Goal: Information Seeking & Learning: Learn about a topic

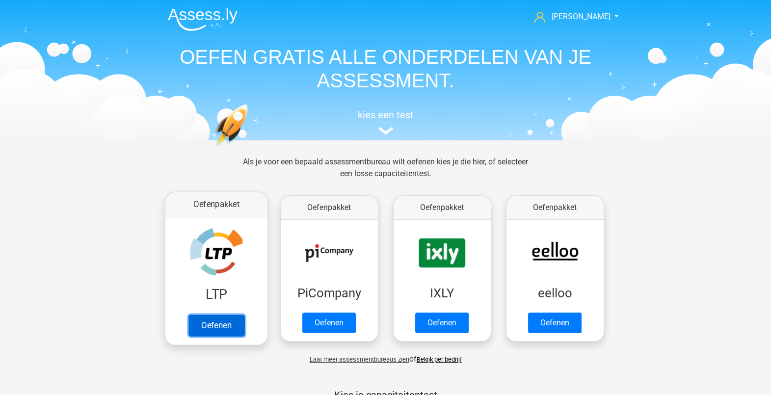
click at [212, 323] on link "Oefenen" at bounding box center [216, 326] width 56 height 22
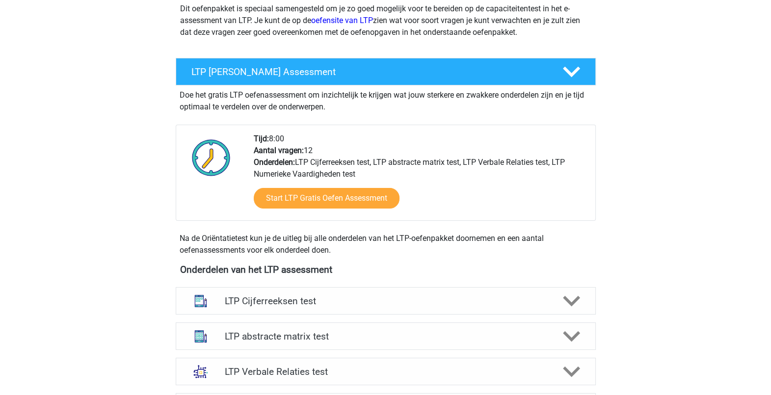
scroll to position [307, 0]
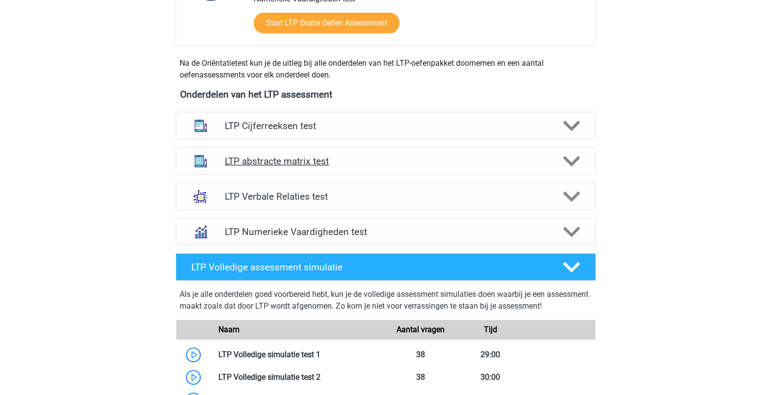
click at [571, 156] on icon at bounding box center [571, 161] width 17 height 17
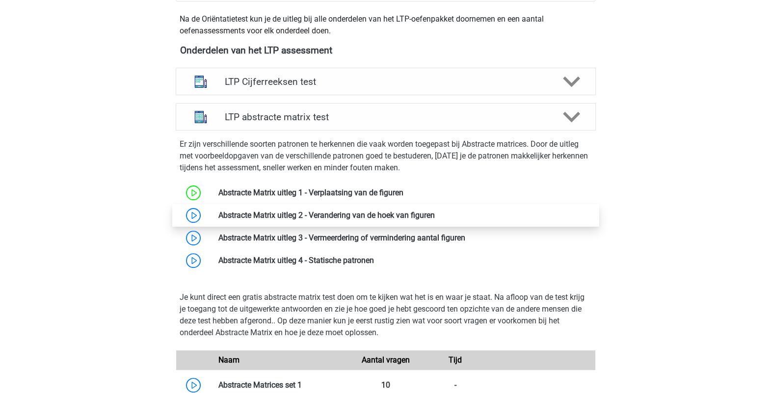
scroll to position [368, 0]
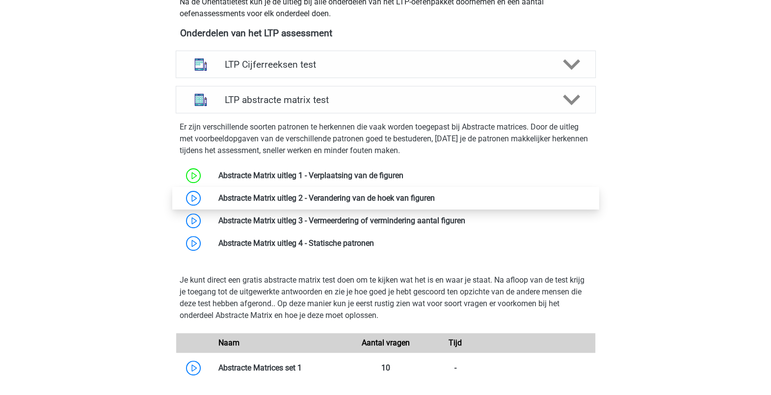
click at [435, 201] on link at bounding box center [435, 197] width 0 height 9
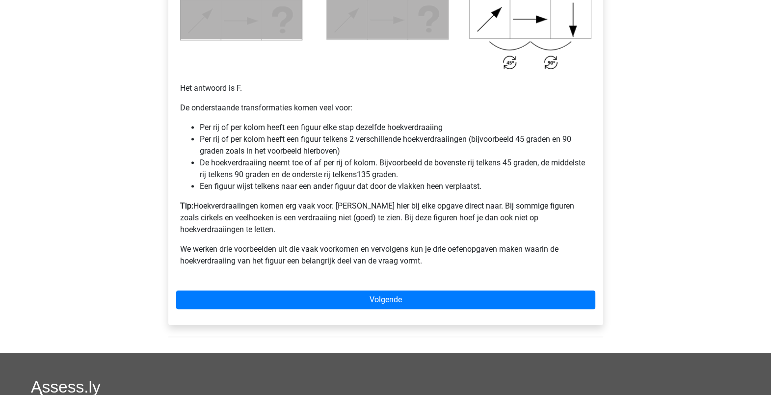
scroll to position [675, 0]
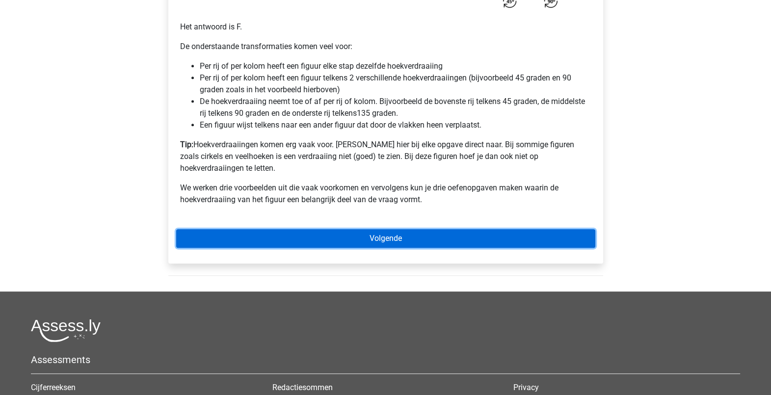
click at [493, 229] on link "Volgende" at bounding box center [385, 238] width 419 height 19
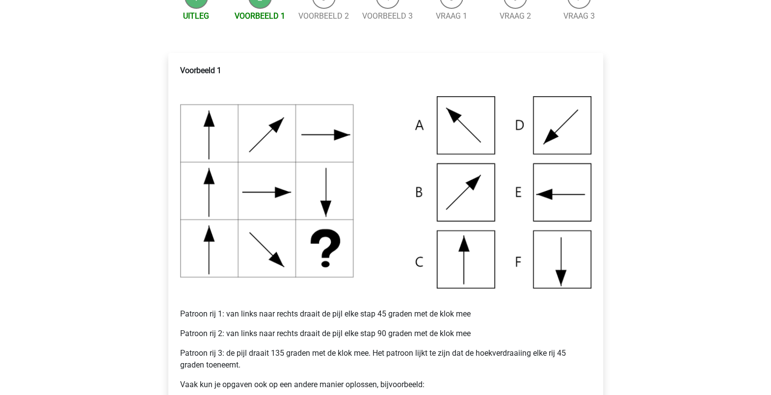
scroll to position [184, 0]
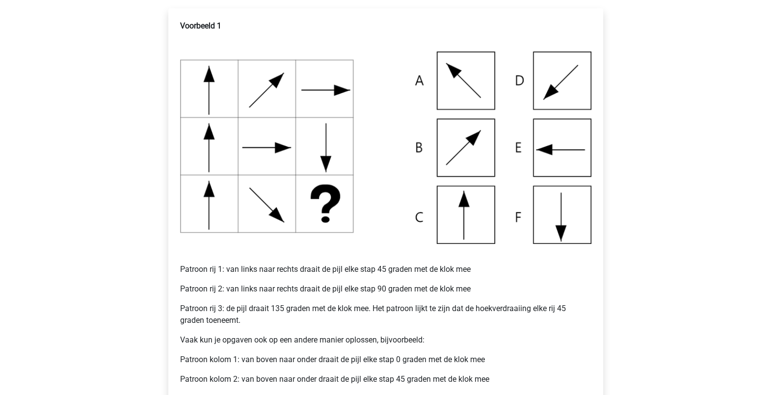
click at [561, 147] on img at bounding box center [385, 148] width 411 height 192
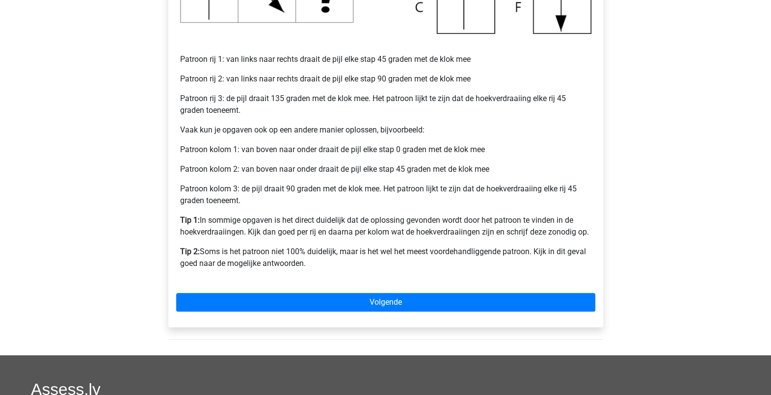
scroll to position [429, 0]
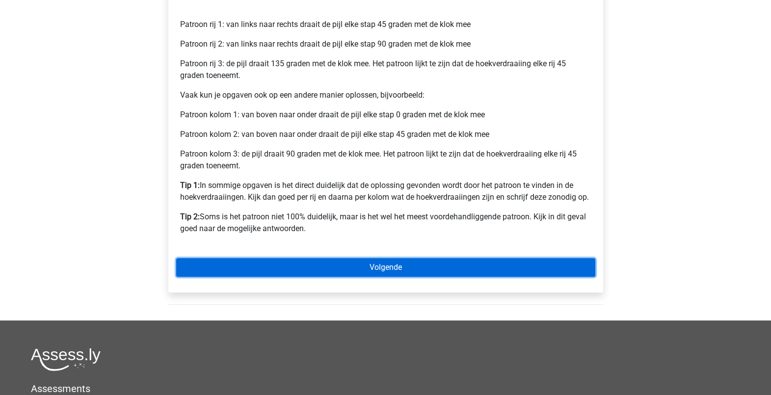
click at [433, 267] on link "Volgende" at bounding box center [385, 267] width 419 height 19
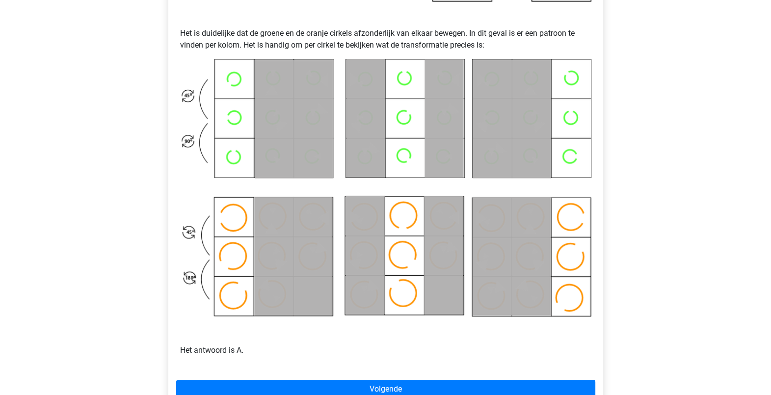
scroll to position [490, 0]
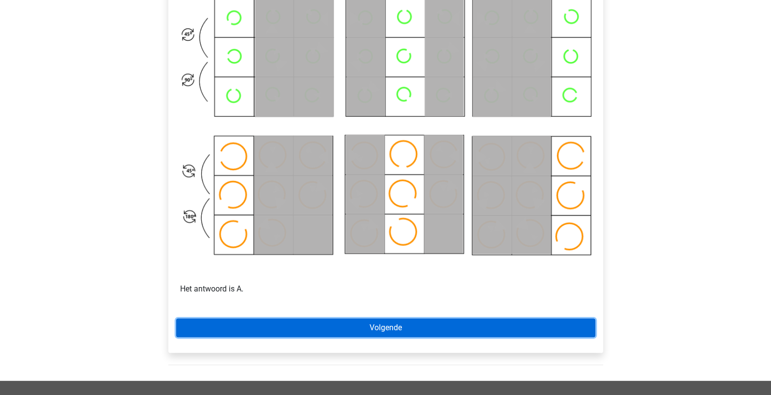
click at [415, 319] on link "Volgende" at bounding box center [385, 328] width 419 height 19
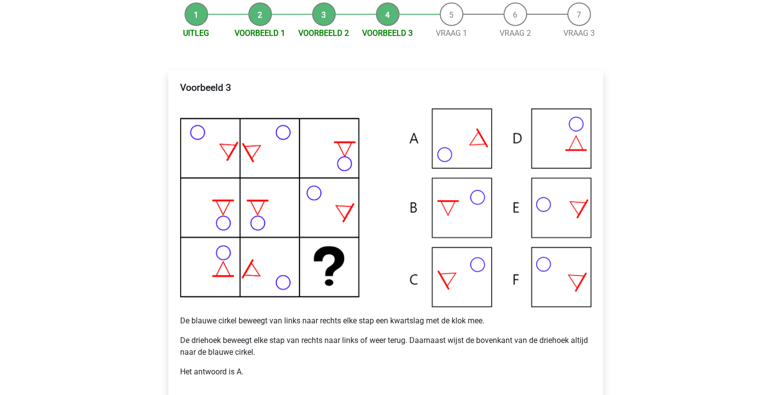
scroll to position [184, 0]
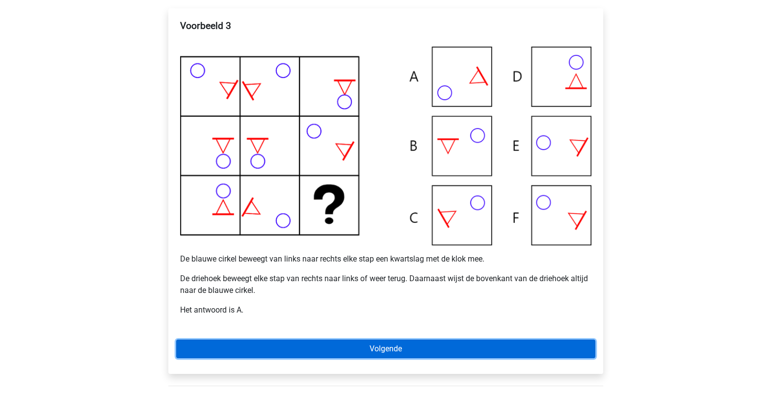
click at [489, 342] on link "Volgende" at bounding box center [385, 349] width 419 height 19
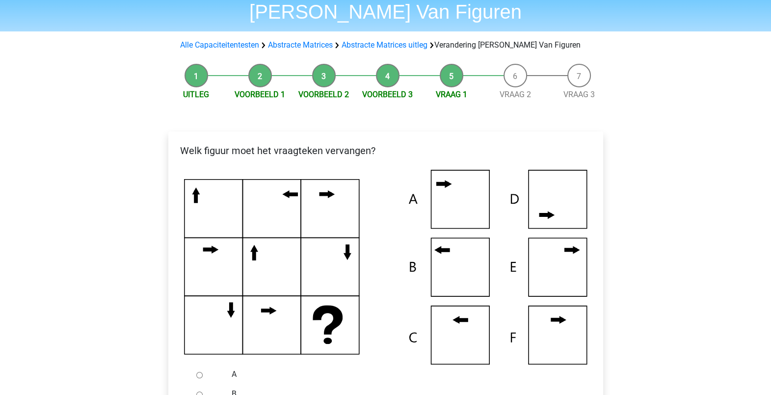
scroll to position [122, 0]
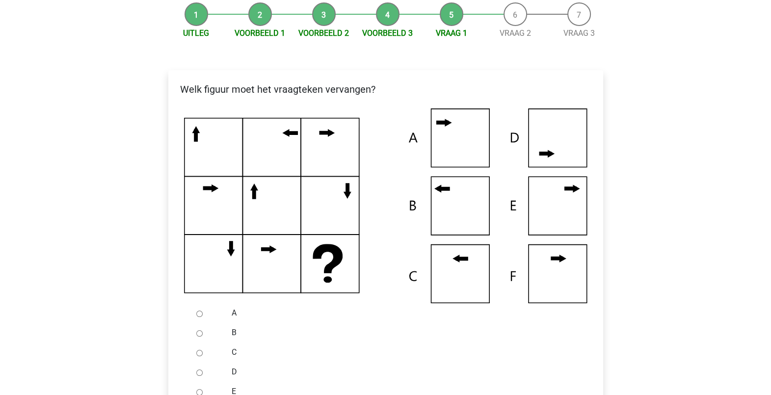
click at [197, 353] on input "C" at bounding box center [199, 353] width 6 height 6
radio input "true"
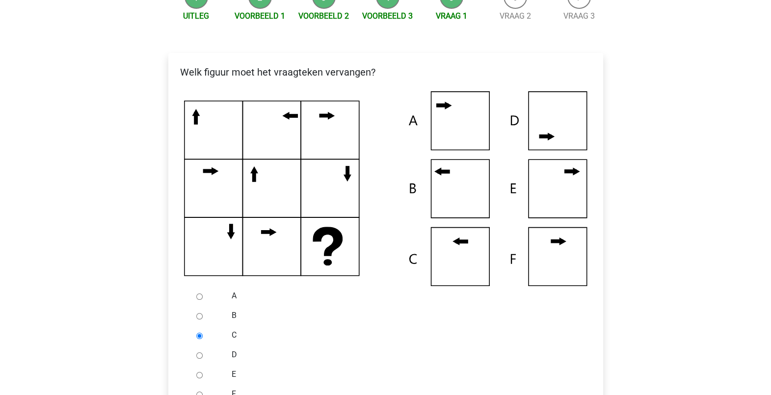
scroll to position [184, 0]
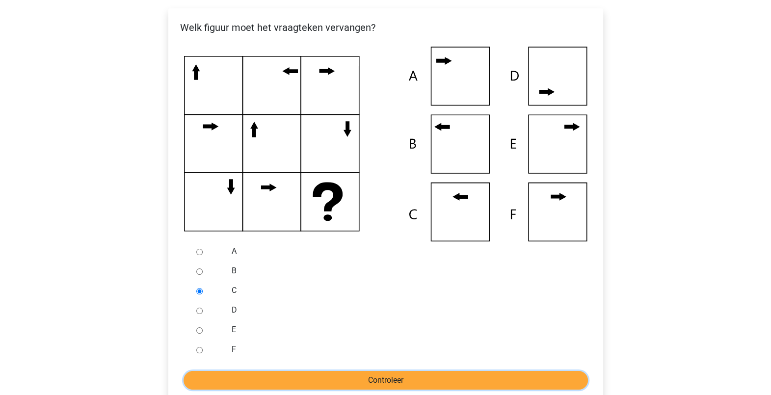
click at [398, 377] on input "Controleer" at bounding box center [386, 380] width 404 height 19
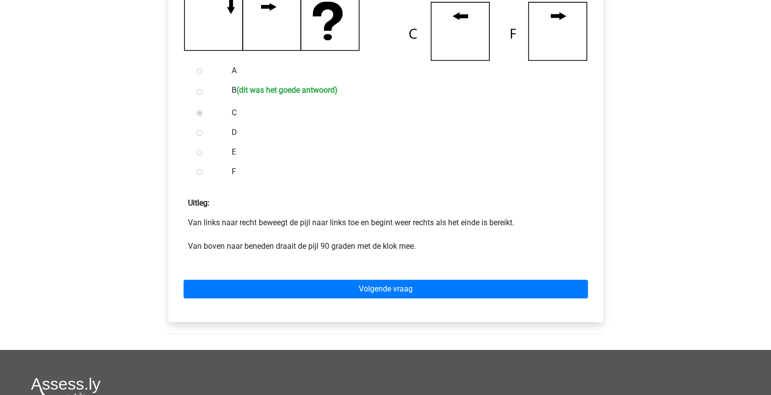
scroll to position [368, 0]
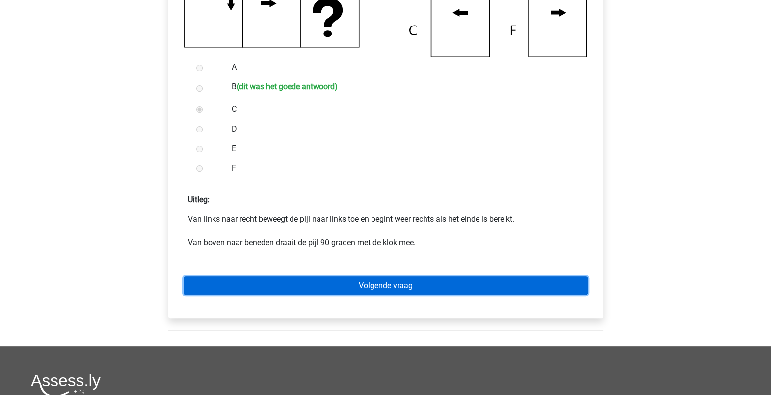
click at [434, 285] on link "Volgende vraag" at bounding box center [386, 285] width 404 height 19
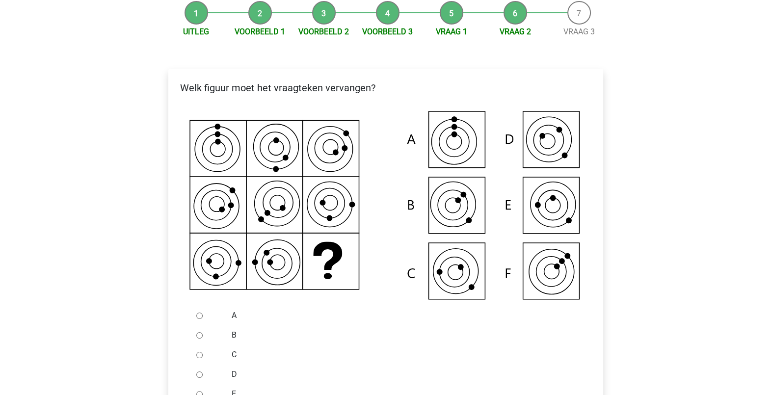
scroll to position [184, 0]
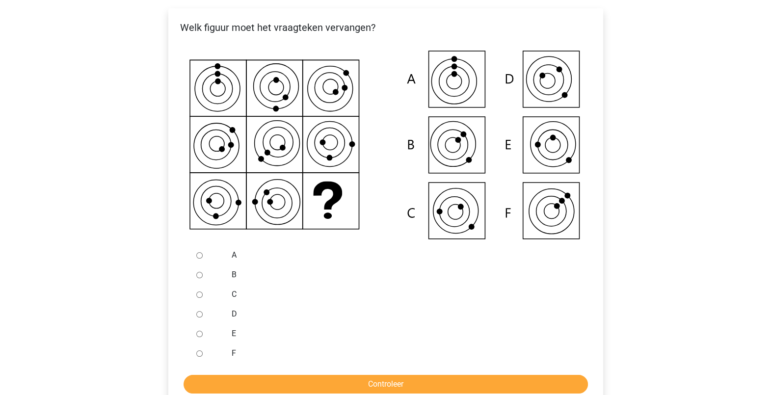
click at [199, 277] on input "B" at bounding box center [199, 275] width 6 height 6
radio input "true"
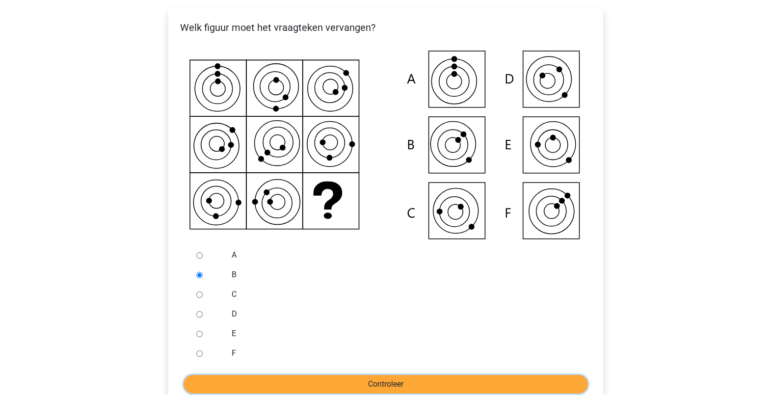
click at [426, 387] on input "Controleer" at bounding box center [386, 384] width 404 height 19
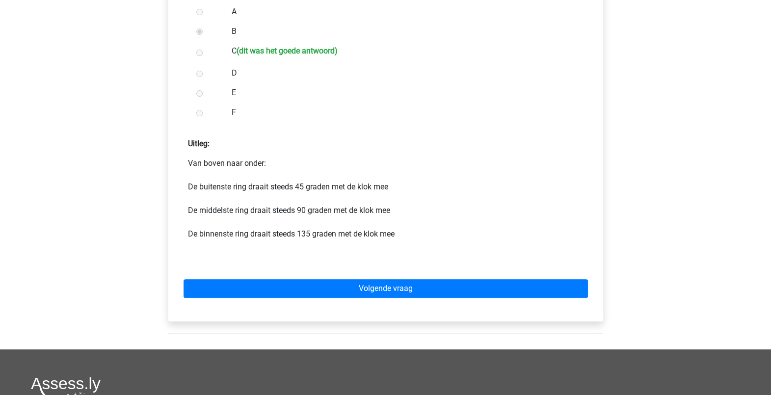
scroll to position [429, 0]
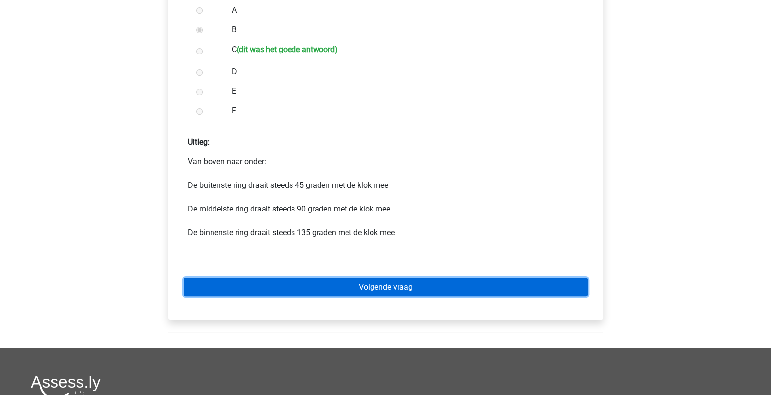
click at [480, 285] on link "Volgende vraag" at bounding box center [386, 287] width 404 height 19
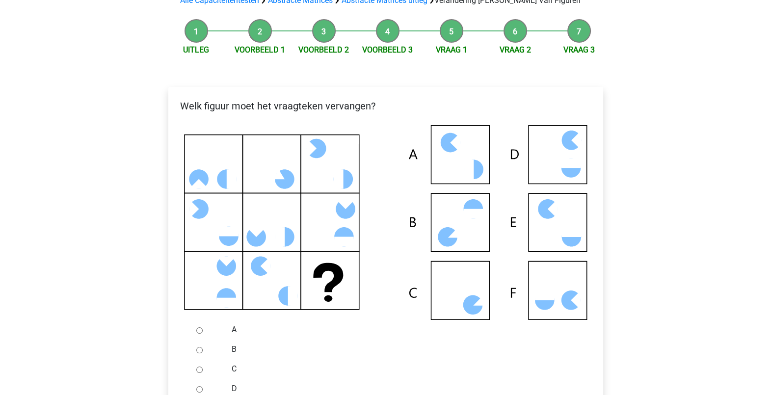
scroll to position [122, 0]
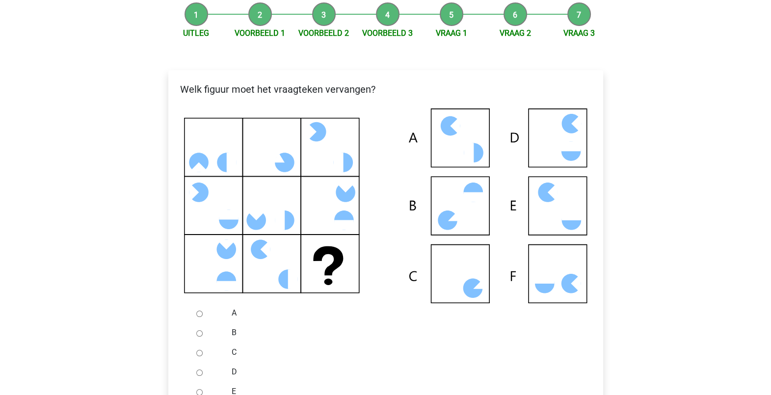
click at [478, 294] on icon at bounding box center [473, 289] width 20 height 20
click at [201, 370] on input "D" at bounding box center [199, 373] width 6 height 6
radio input "true"
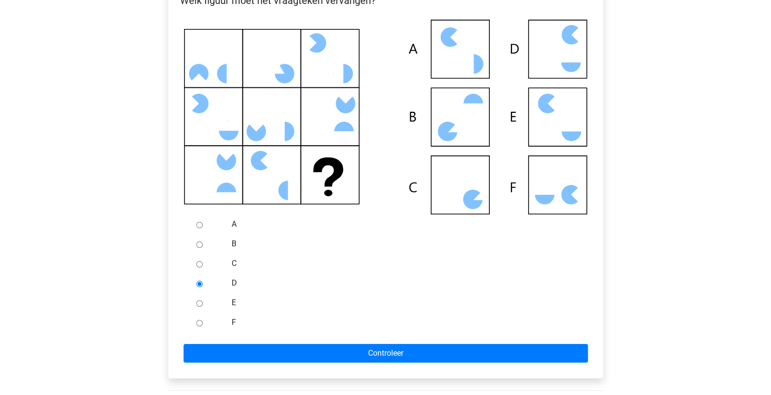
scroll to position [245, 0]
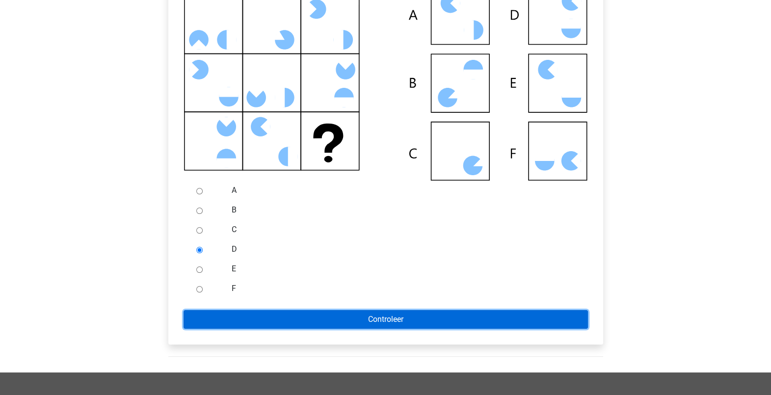
click at [402, 322] on input "Controleer" at bounding box center [386, 319] width 404 height 19
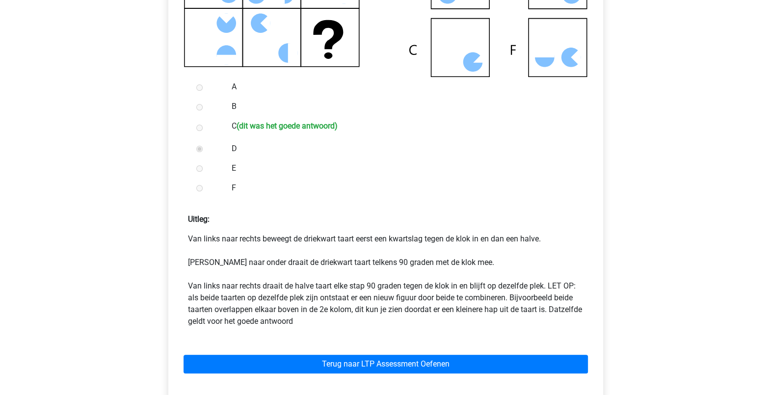
scroll to position [368, 0]
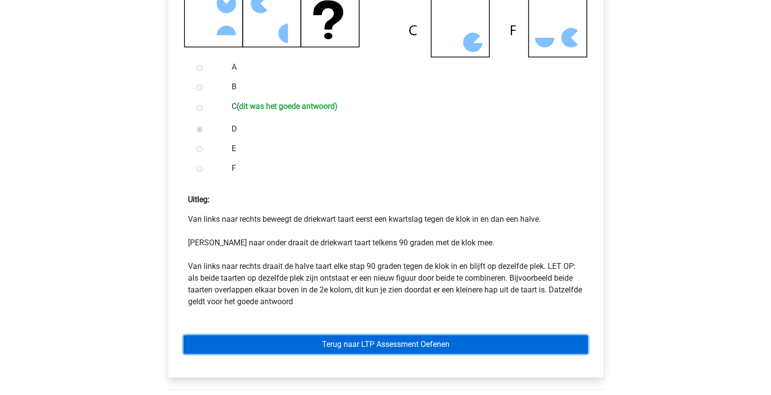
click at [395, 350] on link "Terug naar LTP Assessment Oefenen" at bounding box center [386, 344] width 404 height 19
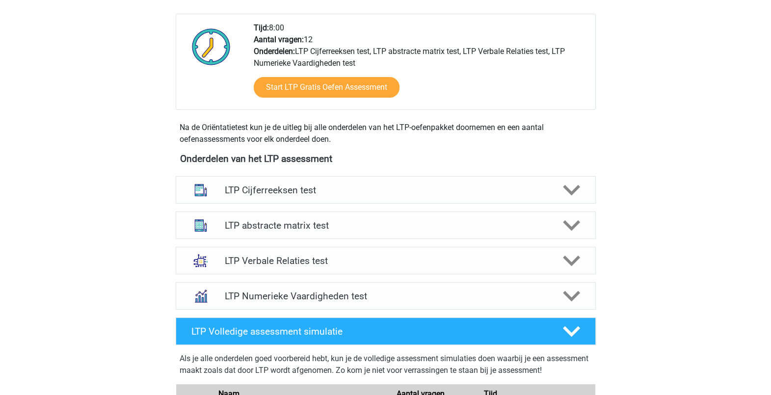
scroll to position [245, 0]
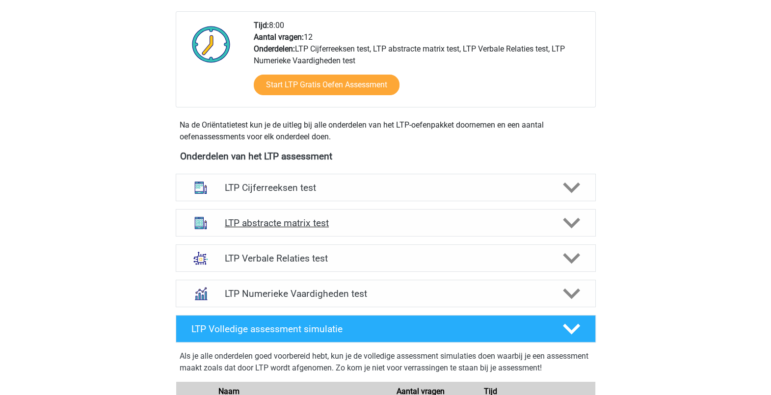
click at [577, 219] on polygon at bounding box center [571, 223] width 17 height 11
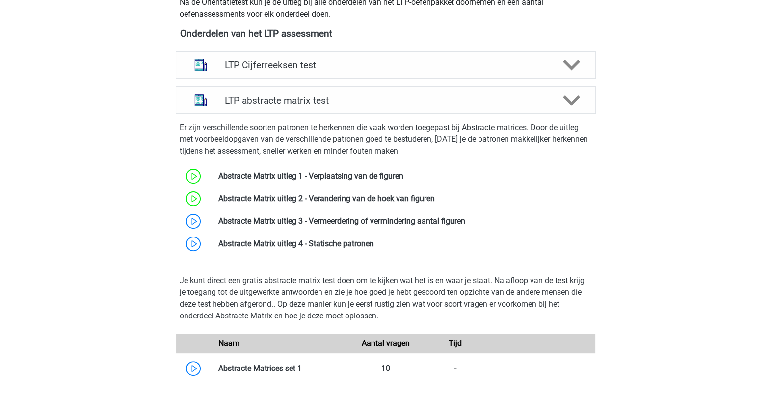
scroll to position [368, 0]
click at [465, 225] on link at bounding box center [465, 220] width 0 height 9
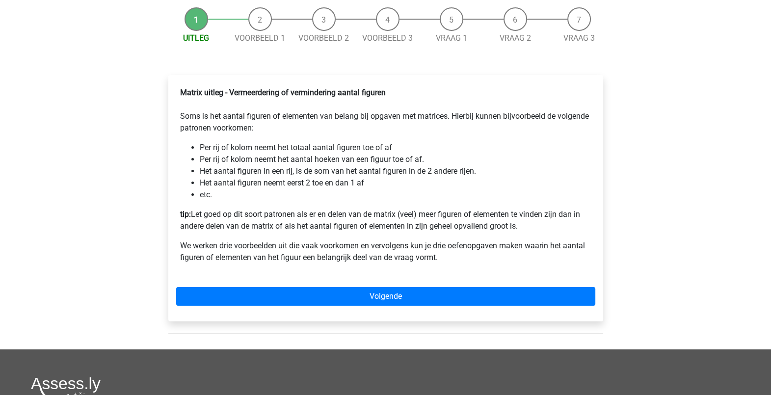
scroll to position [122, 0]
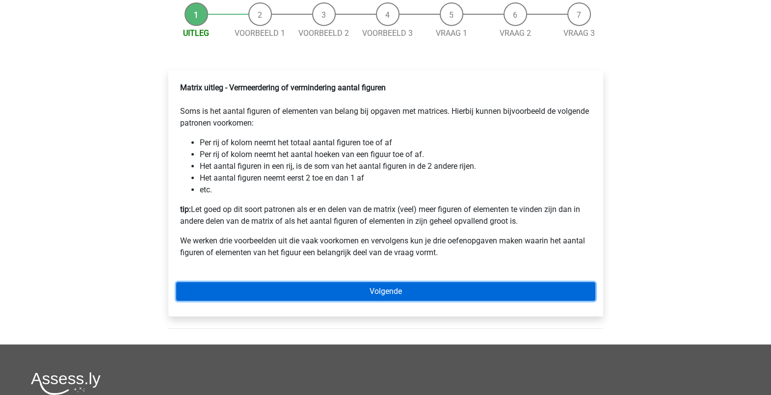
click at [407, 301] on link "Volgende" at bounding box center [385, 291] width 419 height 19
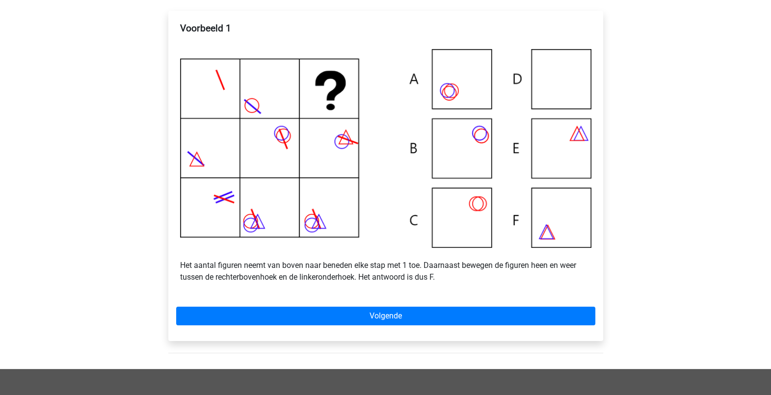
scroll to position [307, 0]
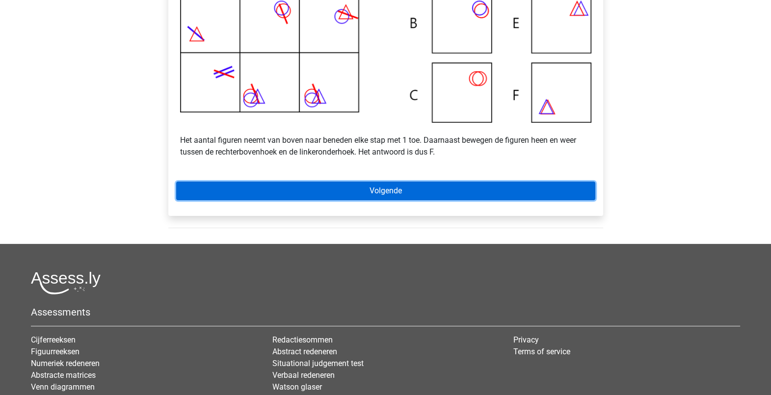
click at [413, 200] on link "Volgende" at bounding box center [385, 191] width 419 height 19
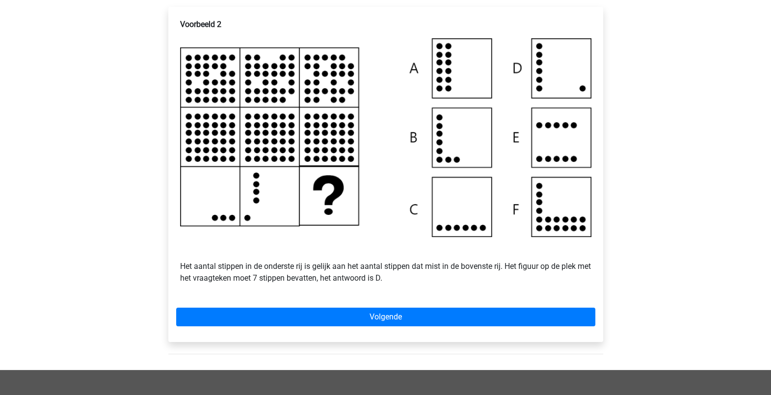
scroll to position [245, 0]
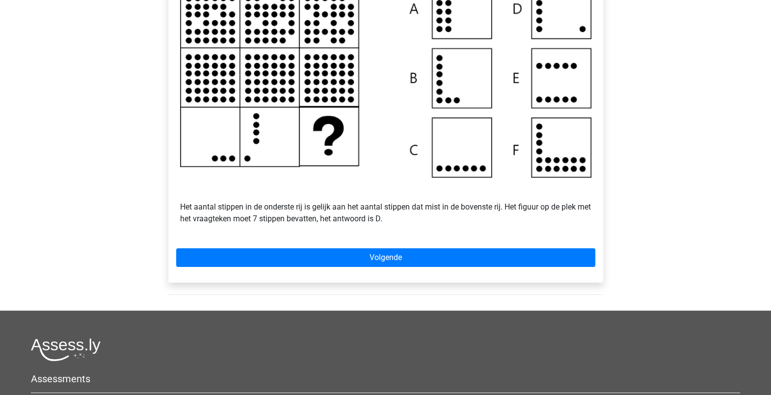
click at [403, 257] on div "Voorbeeld 2 Het aantal stippen in de onderste rij is gelijk aan het aantal stip…" at bounding box center [385, 114] width 435 height 335
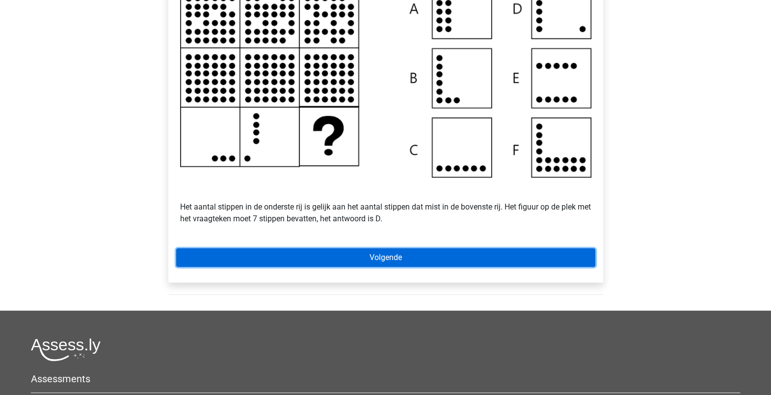
click at [401, 265] on link "Volgende" at bounding box center [385, 257] width 419 height 19
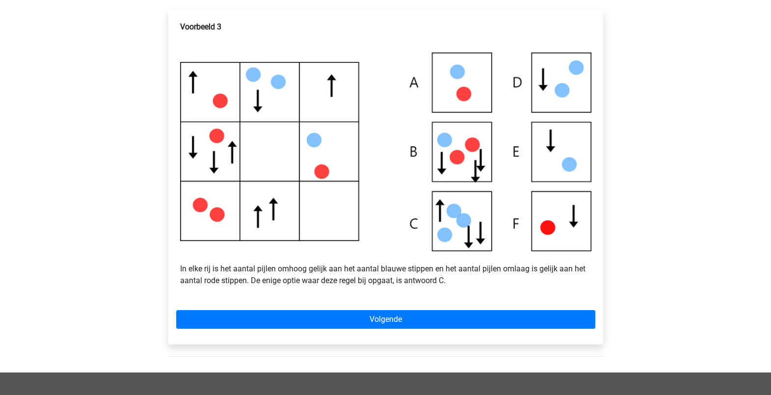
scroll to position [184, 0]
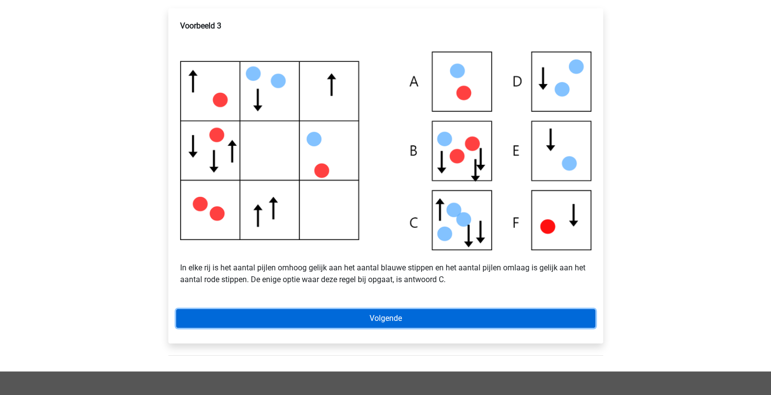
click at [422, 328] on link "Volgende" at bounding box center [385, 318] width 419 height 19
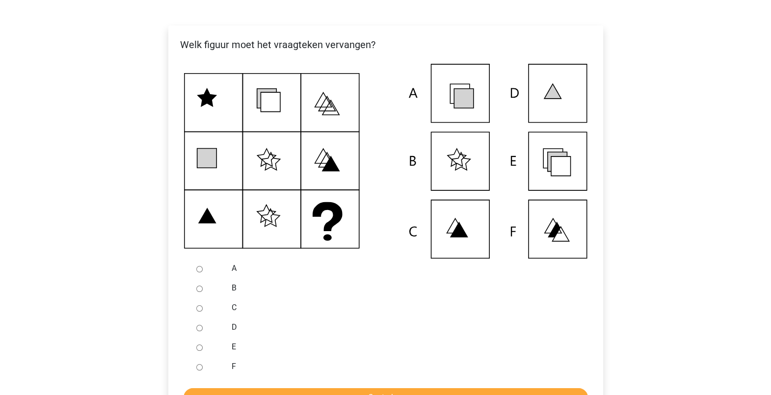
scroll to position [184, 0]
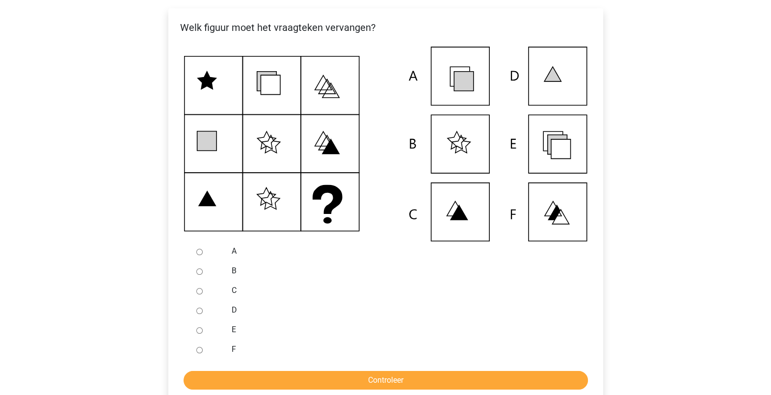
click at [207, 340] on div at bounding box center [208, 330] width 32 height 20
click at [197, 334] on input "E" at bounding box center [199, 330] width 6 height 6
radio input "true"
click at [305, 385] on input "Controleer" at bounding box center [386, 380] width 404 height 19
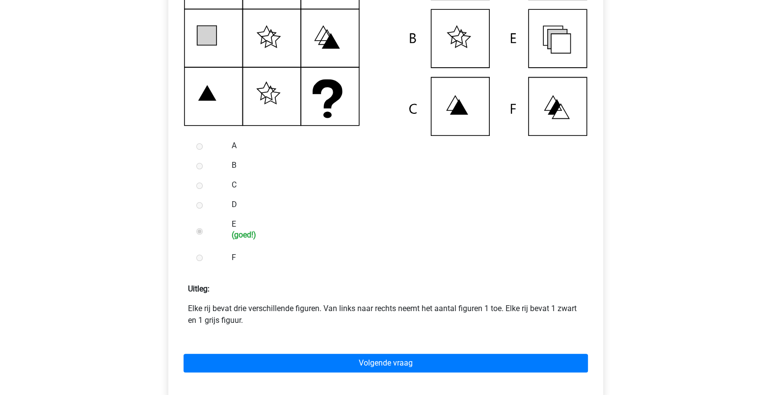
scroll to position [307, 0]
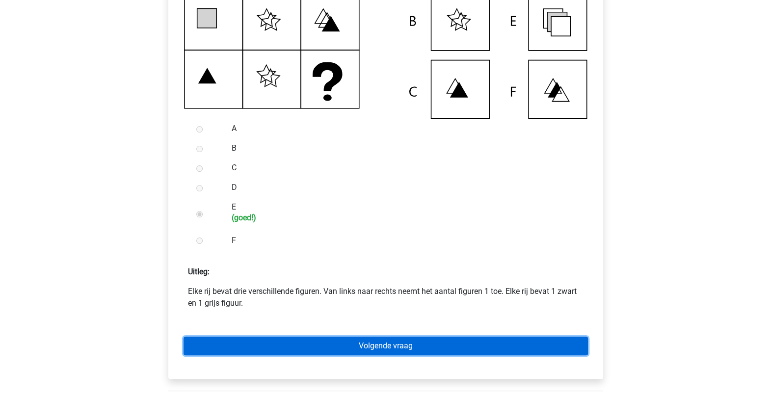
click at [380, 355] on link "Volgende vraag" at bounding box center [386, 346] width 404 height 19
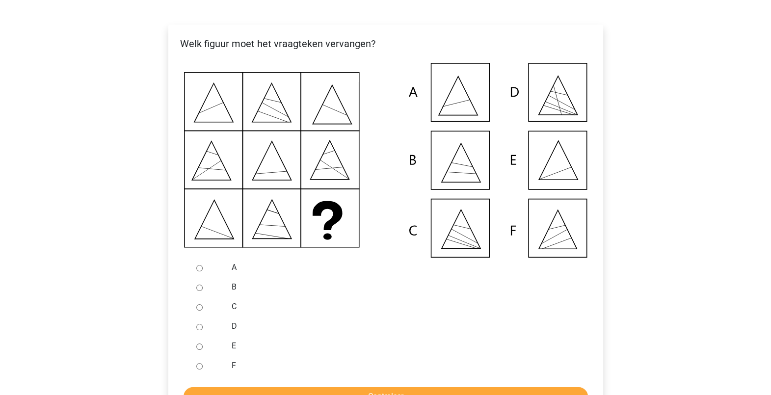
scroll to position [184, 0]
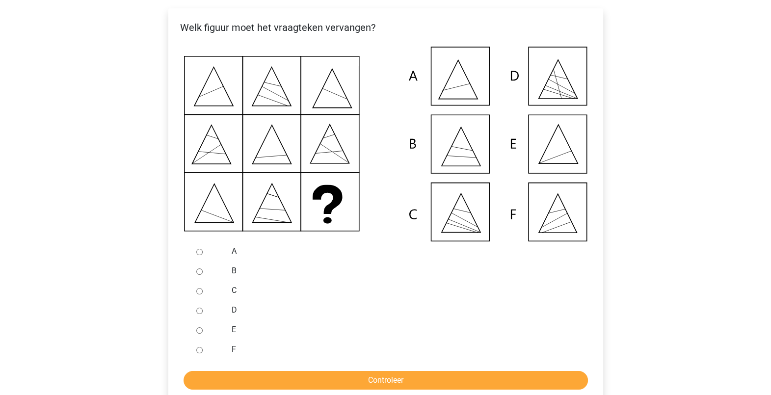
click at [200, 334] on input "E" at bounding box center [199, 330] width 6 height 6
radio input "true"
click at [350, 385] on input "Controleer" at bounding box center [386, 380] width 404 height 19
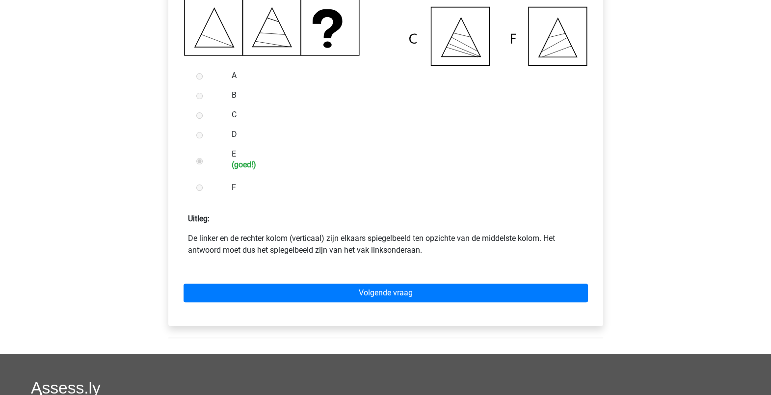
scroll to position [368, 0]
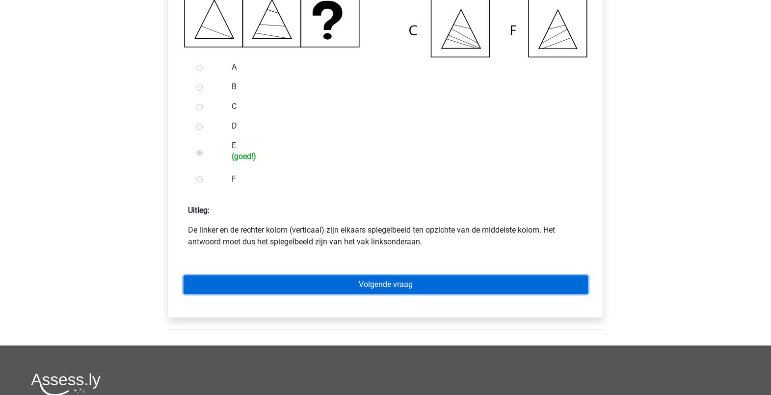
click at [376, 294] on link "Volgende vraag" at bounding box center [386, 284] width 404 height 19
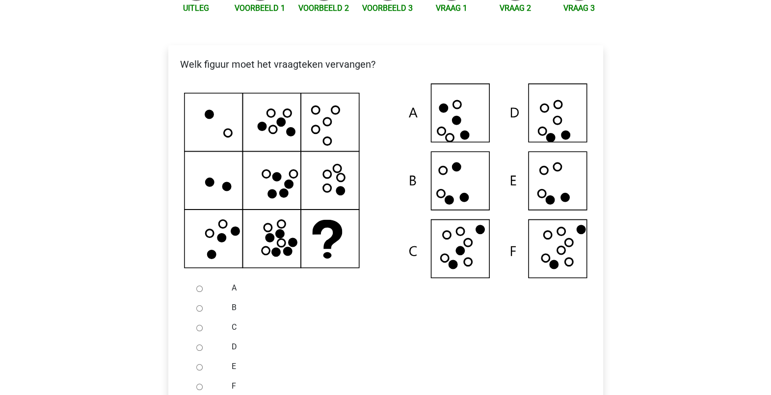
scroll to position [184, 0]
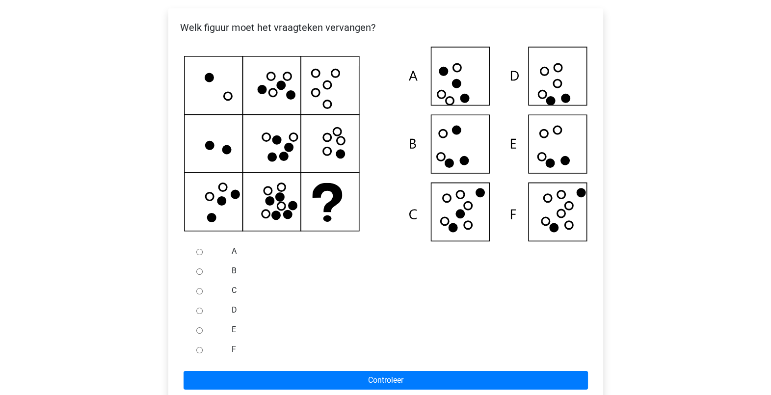
click at [201, 356] on div at bounding box center [208, 350] width 32 height 20
click at [199, 359] on div at bounding box center [208, 350] width 32 height 20
click at [200, 359] on div at bounding box center [208, 350] width 32 height 20
click at [198, 353] on input "F" at bounding box center [199, 350] width 6 height 6
radio input "true"
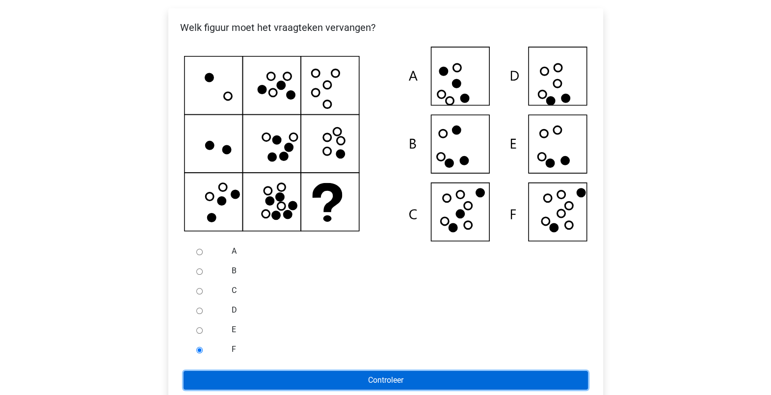
click at [404, 385] on input "Controleer" at bounding box center [386, 380] width 404 height 19
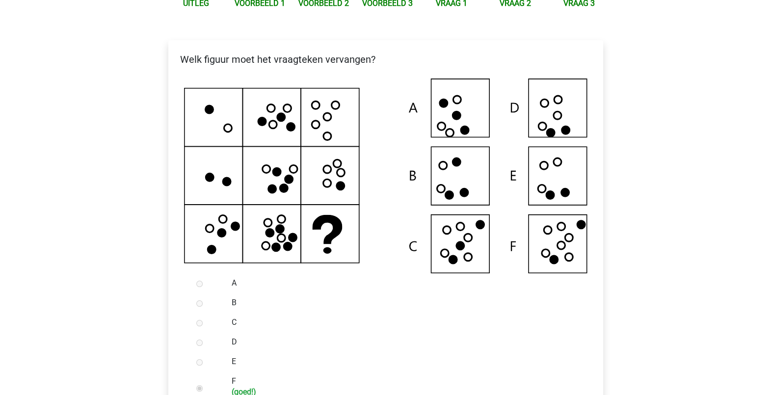
scroll to position [307, 0]
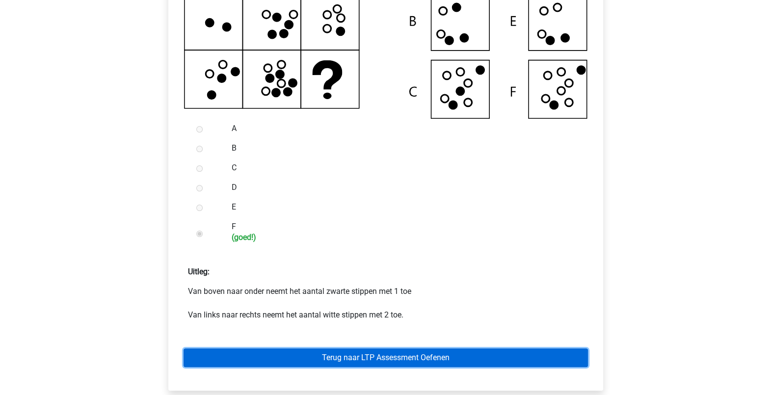
click at [413, 364] on link "Terug naar LTP Assessment Oefenen" at bounding box center [386, 357] width 404 height 19
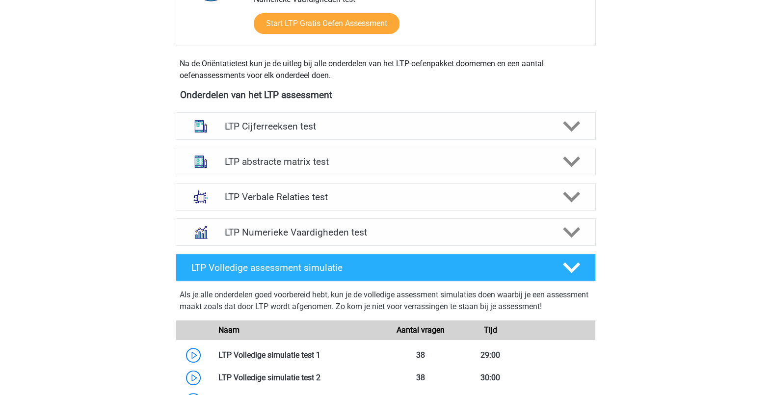
scroll to position [307, 0]
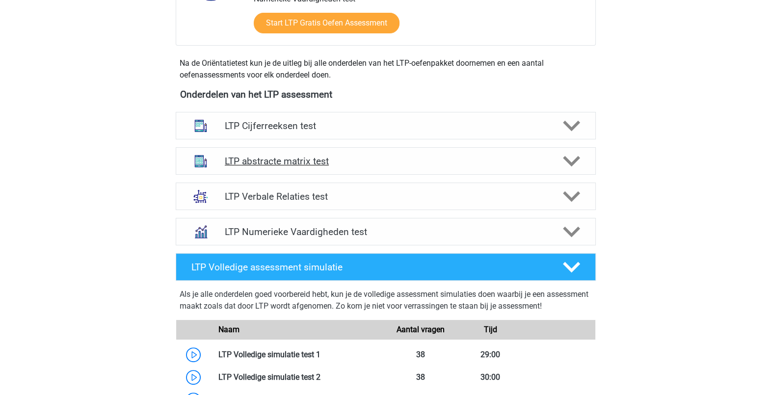
click at [571, 162] on polygon at bounding box center [571, 161] width 17 height 11
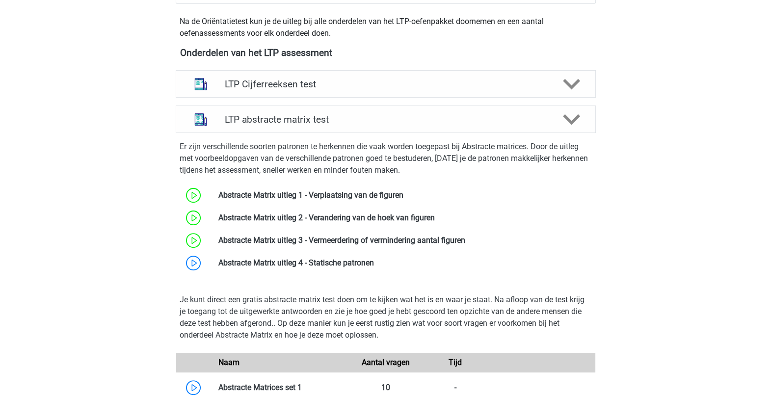
scroll to position [368, 0]
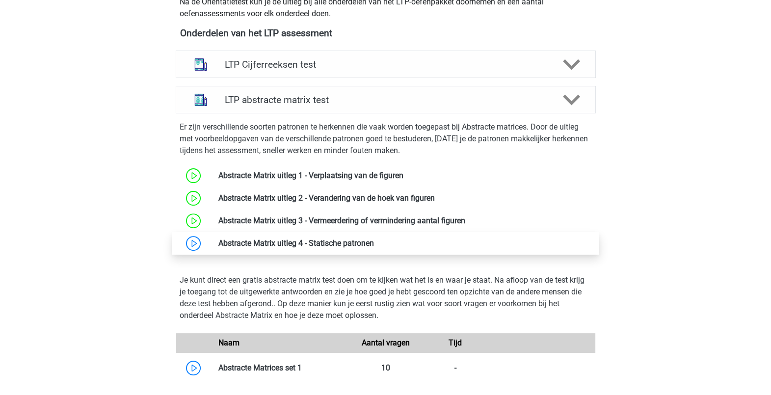
click at [374, 244] on link at bounding box center [374, 243] width 0 height 9
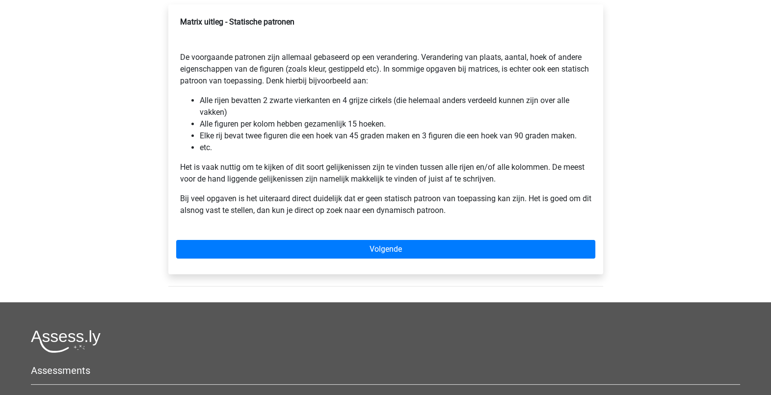
scroll to position [184, 0]
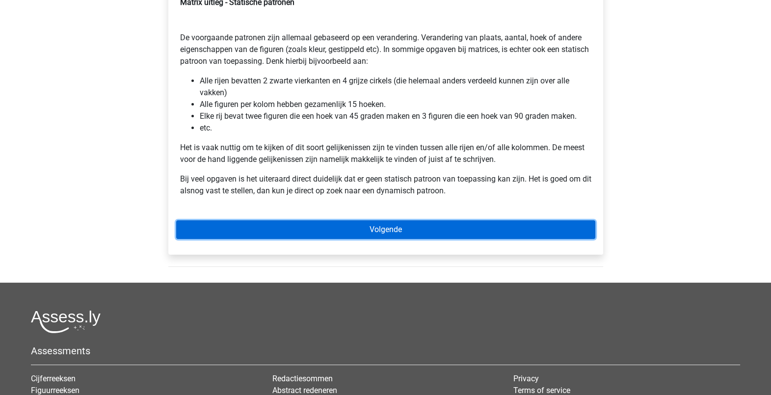
click at [429, 231] on link "Volgende" at bounding box center [385, 229] width 419 height 19
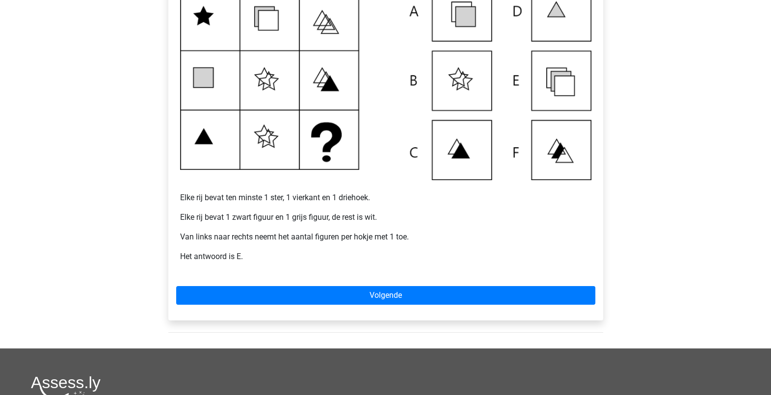
scroll to position [245, 0]
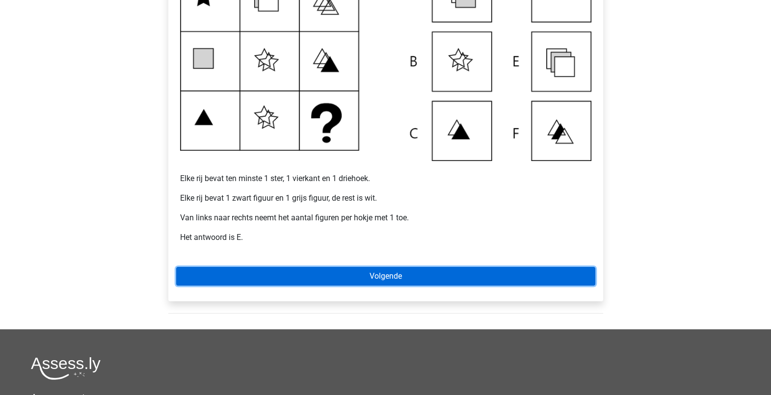
click at [400, 277] on link "Volgende" at bounding box center [385, 276] width 419 height 19
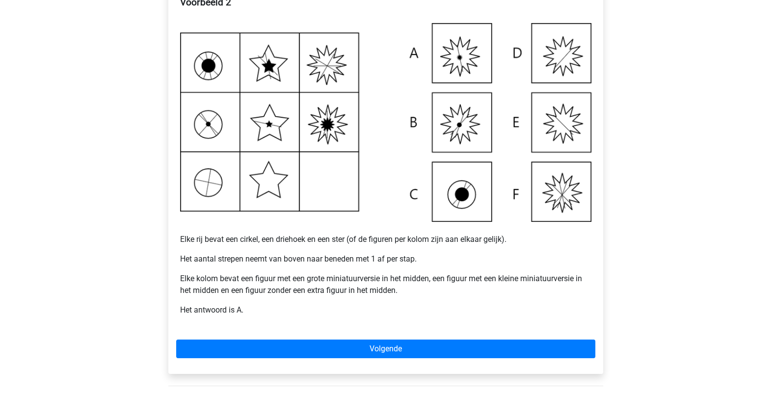
scroll to position [245, 0]
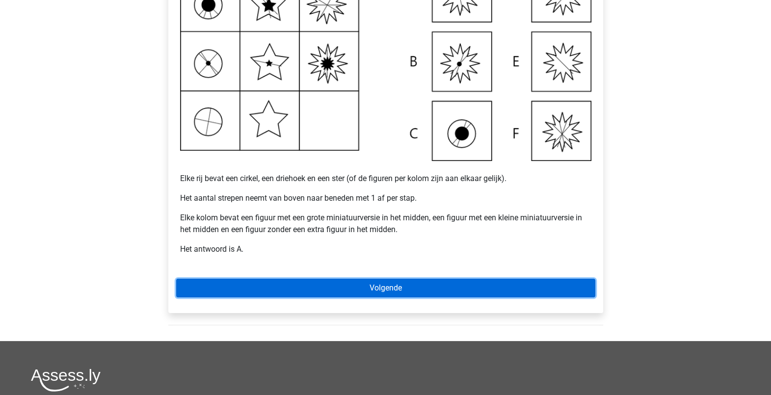
click at [441, 286] on link "Volgende" at bounding box center [385, 288] width 419 height 19
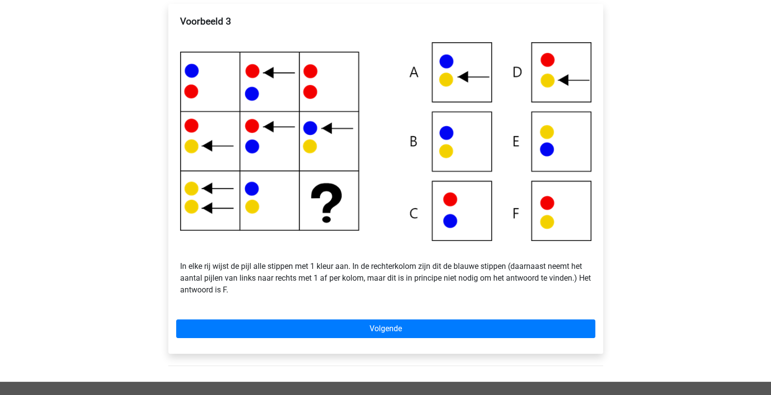
scroll to position [184, 0]
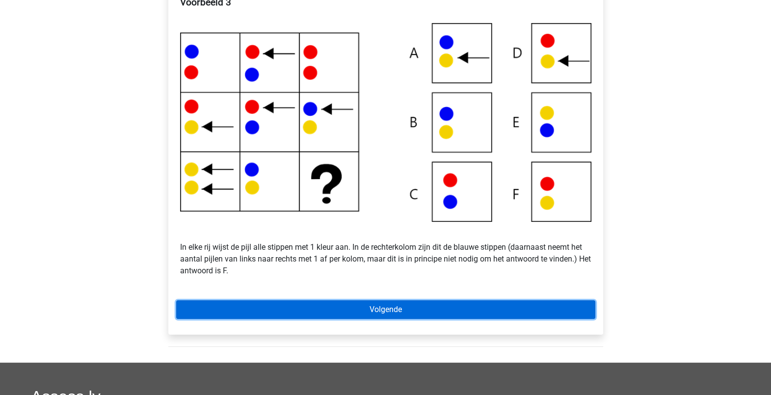
click at [416, 308] on link "Volgende" at bounding box center [385, 309] width 419 height 19
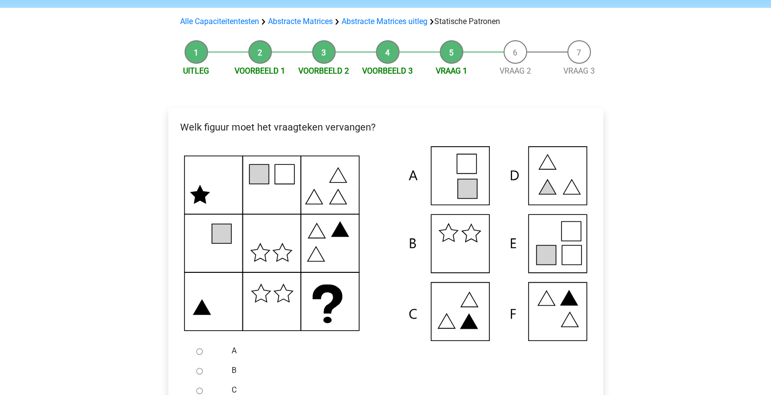
scroll to position [122, 0]
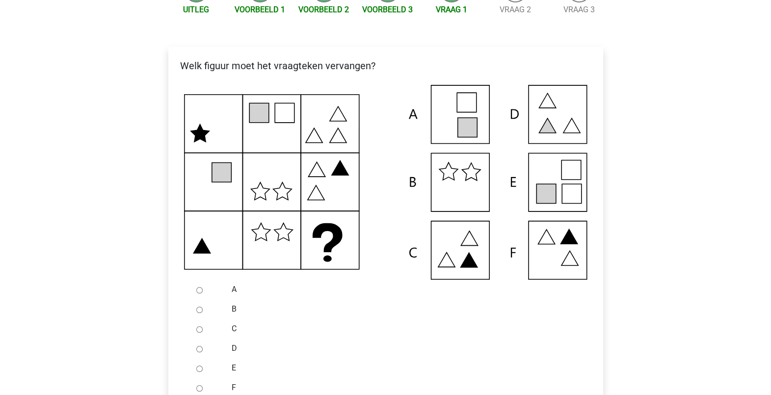
click at [199, 366] on input "E" at bounding box center [199, 369] width 6 height 6
radio input "true"
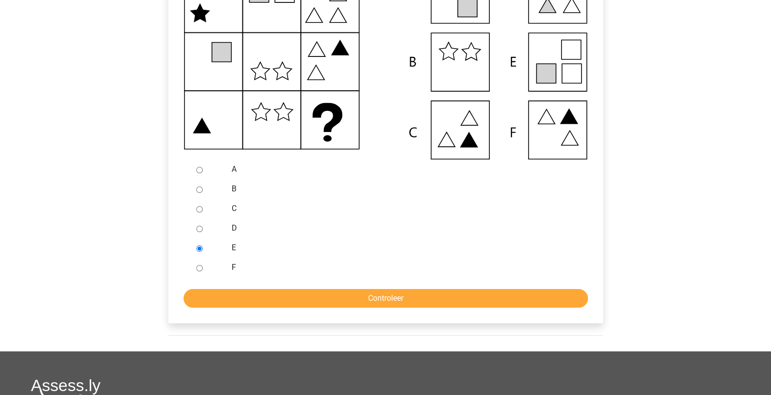
scroll to position [245, 0]
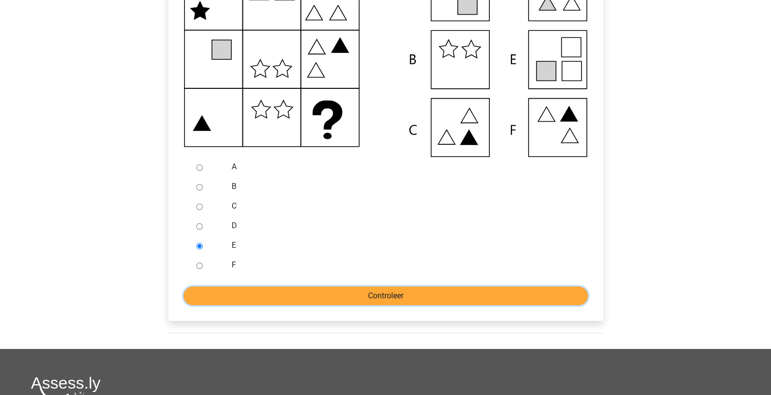
click at [374, 298] on input "Controleer" at bounding box center [386, 296] width 404 height 19
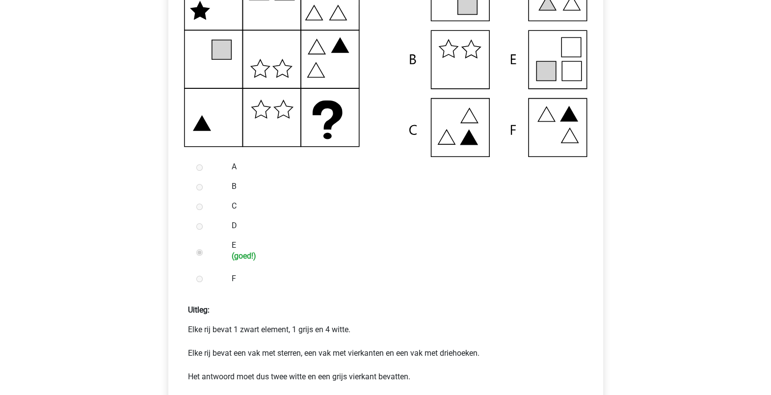
scroll to position [307, 0]
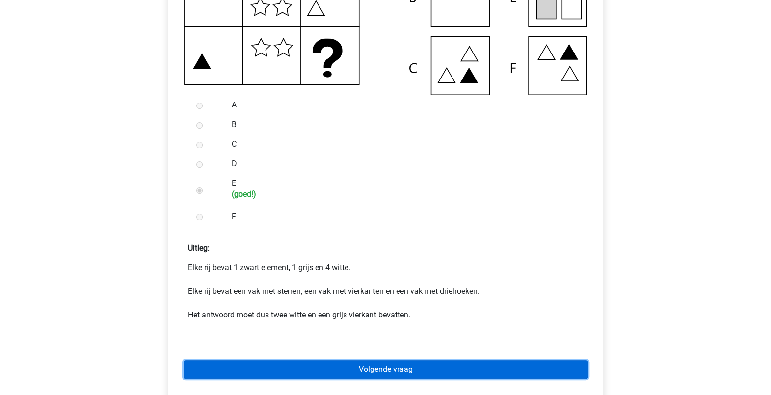
click at [366, 378] on link "Volgende vraag" at bounding box center [386, 369] width 404 height 19
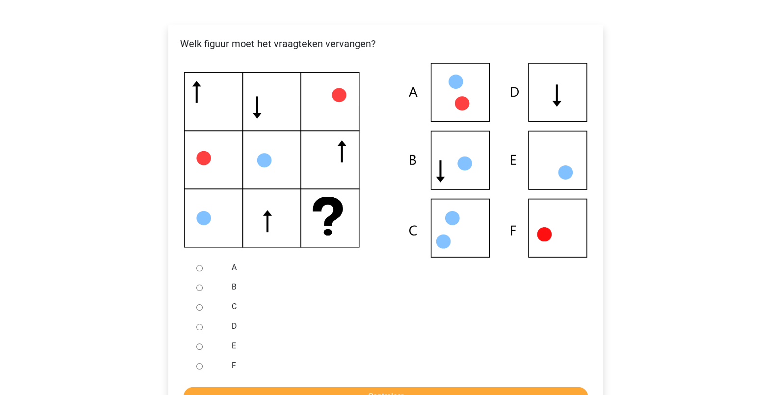
scroll to position [122, 0]
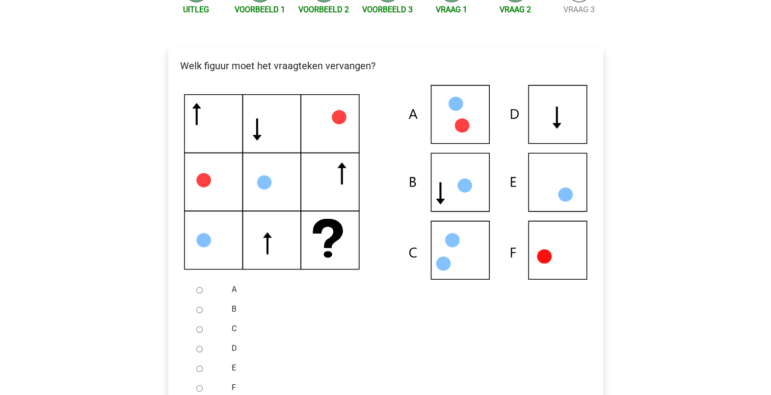
click at [201, 386] on input "F" at bounding box center [199, 388] width 6 height 6
radio input "true"
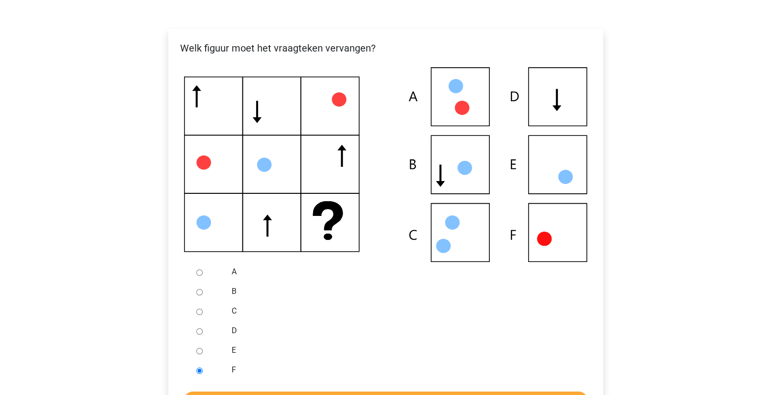
scroll to position [184, 0]
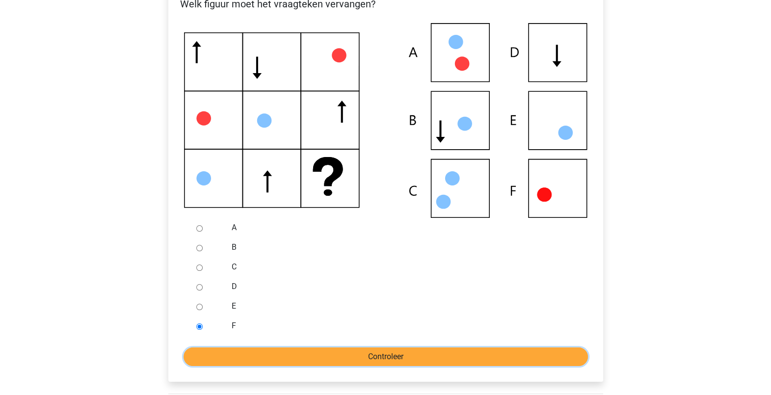
click at [368, 352] on input "Controleer" at bounding box center [386, 357] width 404 height 19
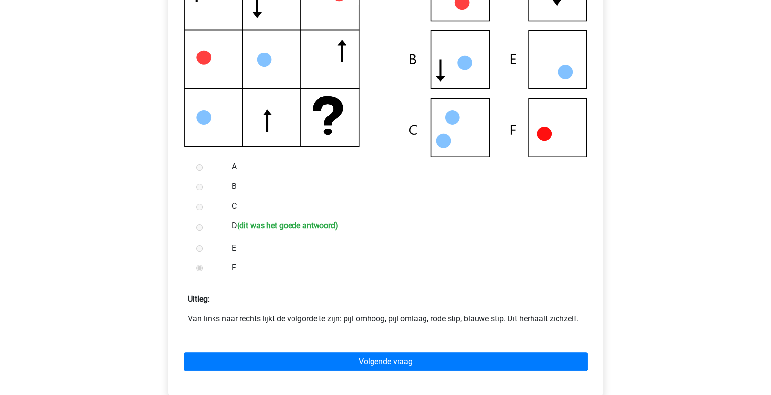
scroll to position [307, 0]
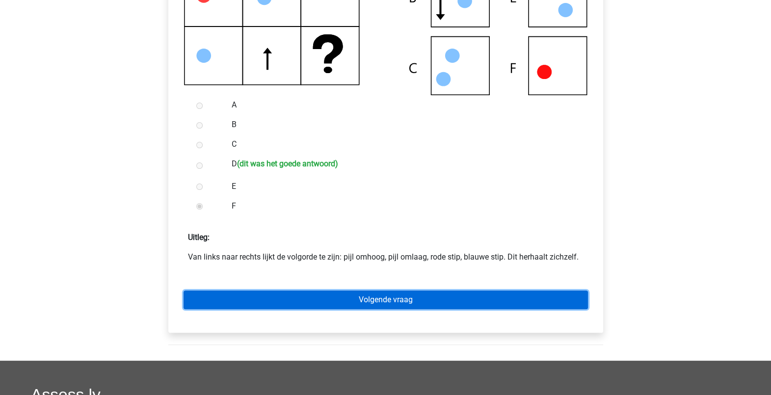
click at [410, 304] on link "Volgende vraag" at bounding box center [386, 300] width 404 height 19
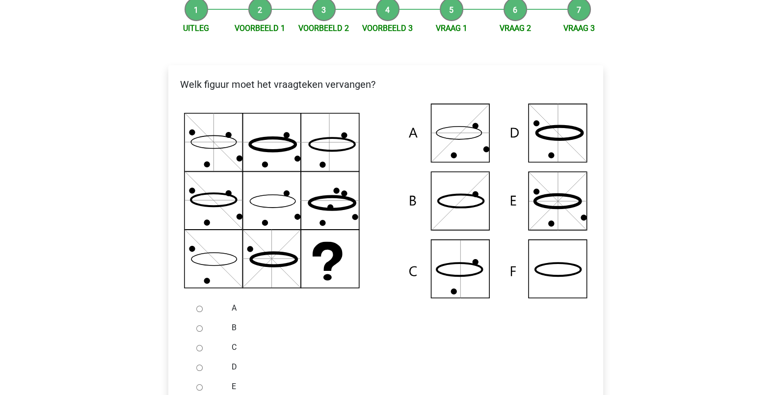
scroll to position [122, 0]
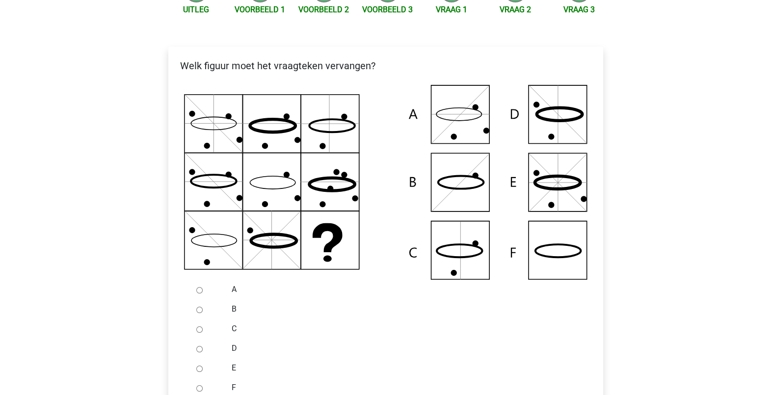
click at [197, 290] on input "A" at bounding box center [199, 290] width 6 height 6
radio input "true"
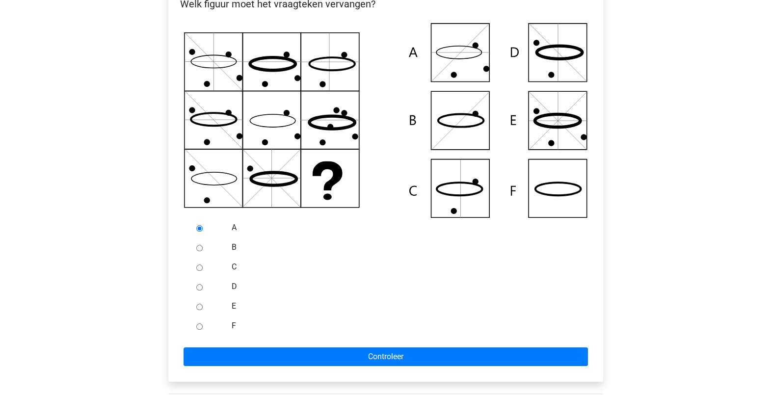
click at [200, 322] on div at bounding box center [208, 326] width 32 height 20
click at [201, 326] on input "F" at bounding box center [199, 326] width 6 height 6
radio input "true"
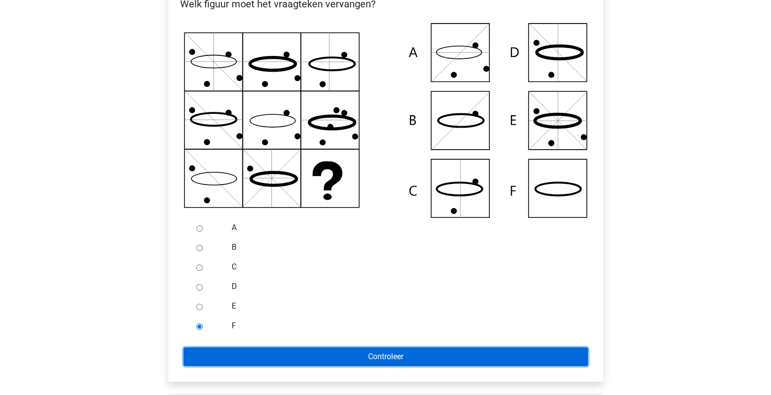
click at [377, 361] on input "Controleer" at bounding box center [386, 357] width 404 height 19
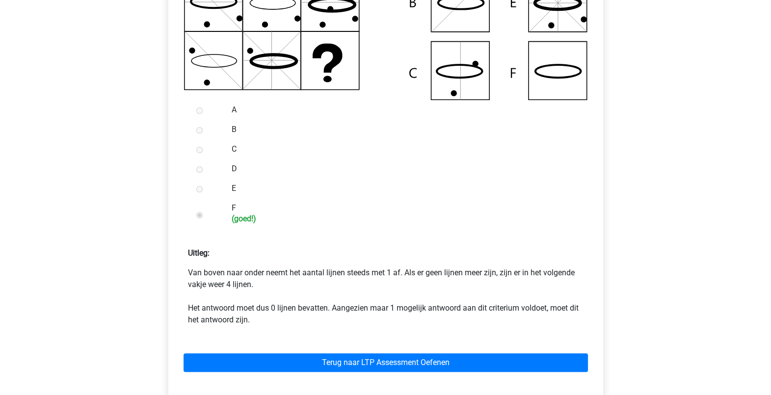
scroll to position [368, 0]
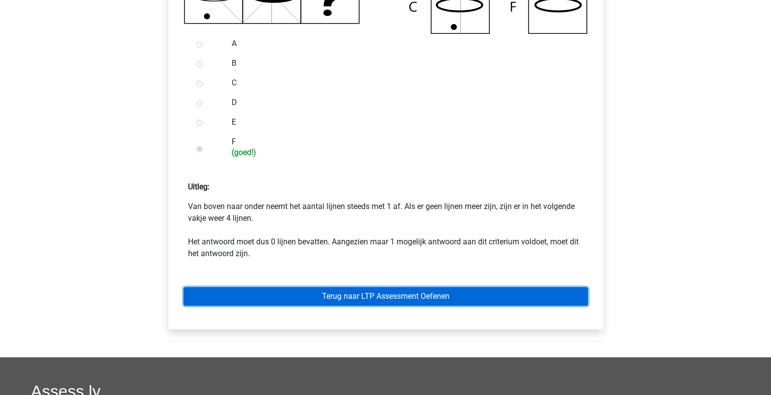
click at [354, 293] on link "Terug naar LTP Assessment Oefenen" at bounding box center [386, 296] width 404 height 19
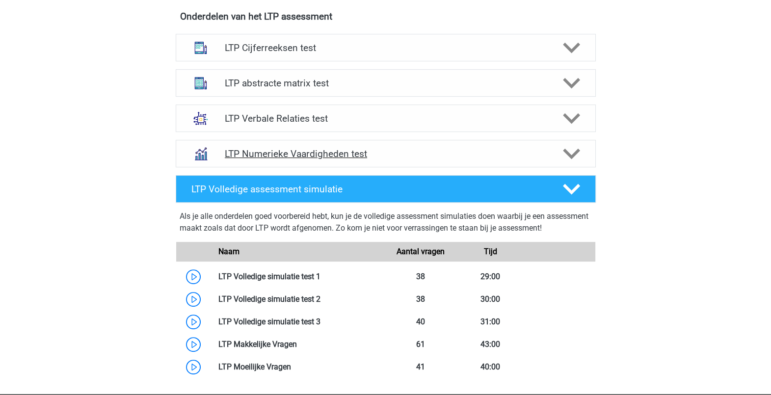
scroll to position [368, 0]
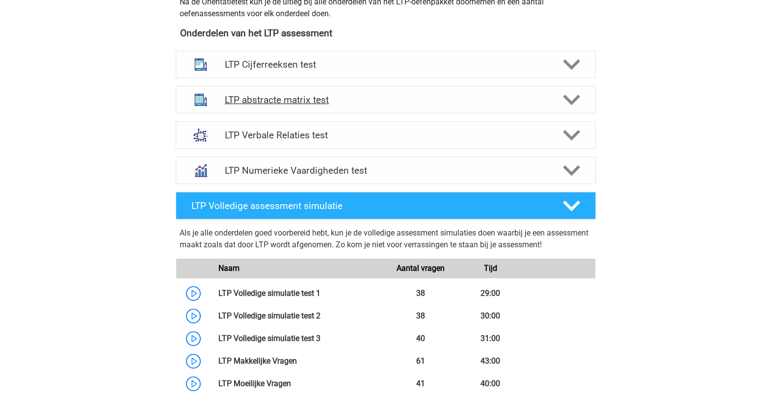
click at [386, 100] on h4 "LTP abstracte matrix test" at bounding box center [386, 99] width 322 height 11
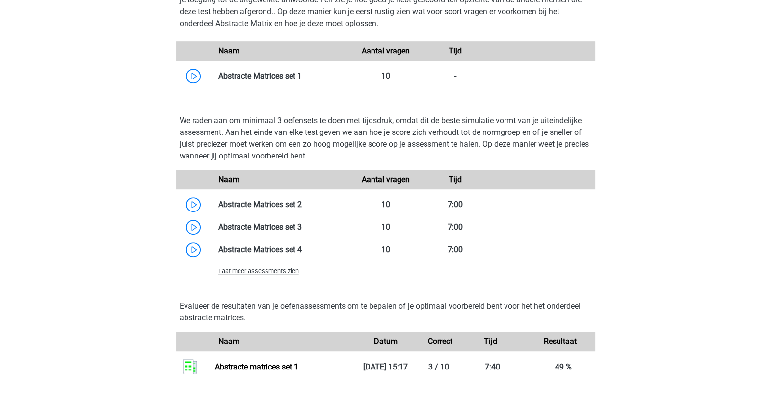
scroll to position [675, 0]
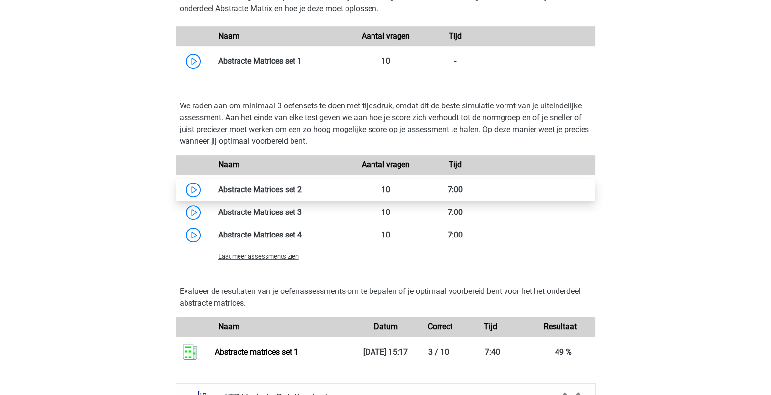
click at [302, 191] on link at bounding box center [302, 189] width 0 height 9
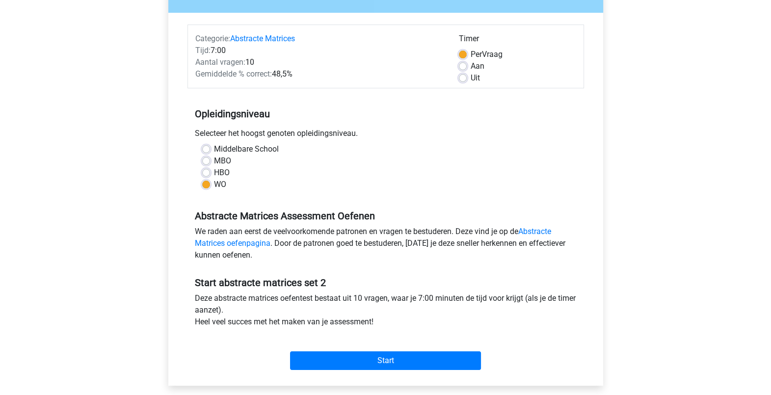
scroll to position [122, 0]
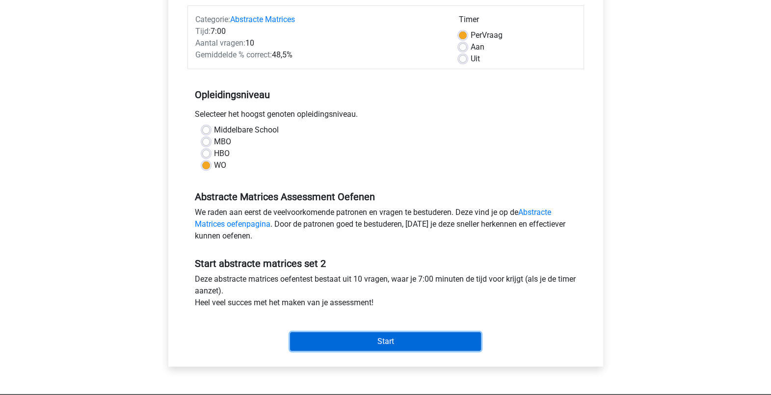
click at [366, 338] on input "Start" at bounding box center [385, 341] width 191 height 19
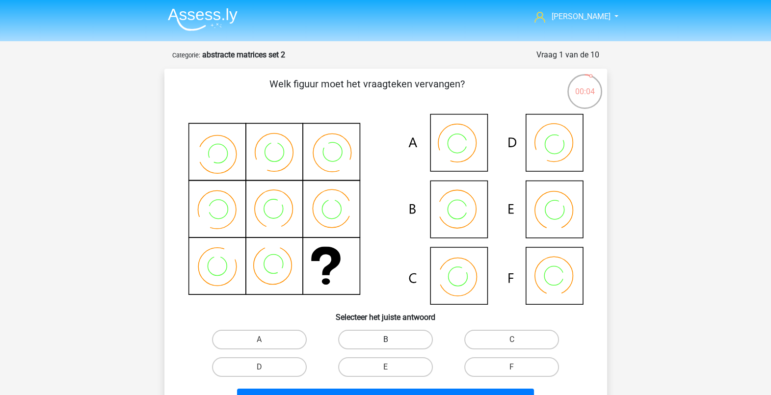
click at [368, 345] on label "B" at bounding box center [385, 340] width 95 height 20
click at [385, 345] on input "B" at bounding box center [388, 343] width 6 height 6
radio input "true"
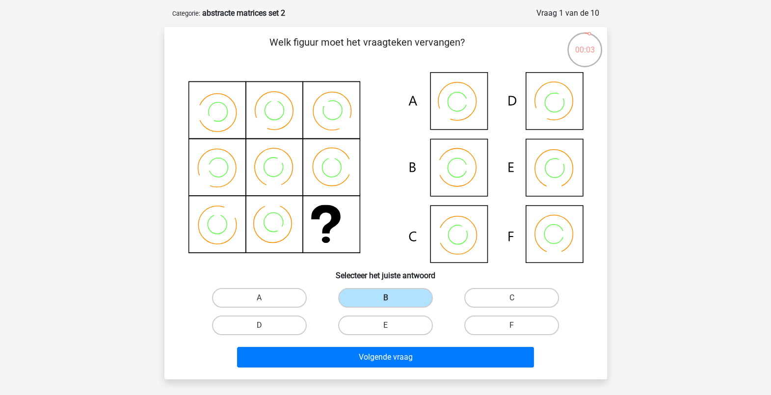
scroll to position [61, 0]
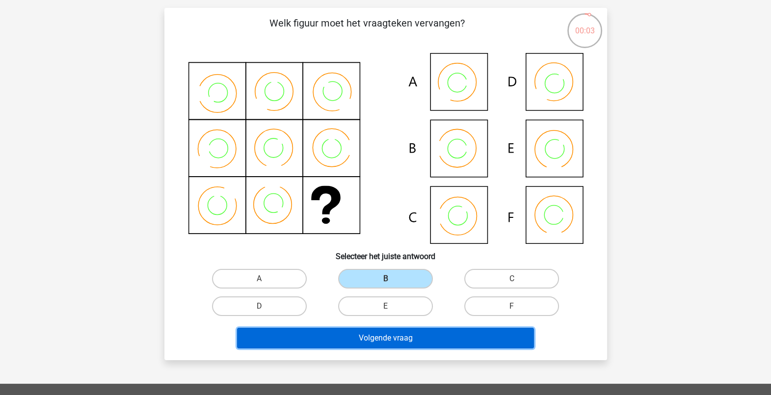
click at [373, 339] on button "Volgende vraag" at bounding box center [385, 338] width 297 height 21
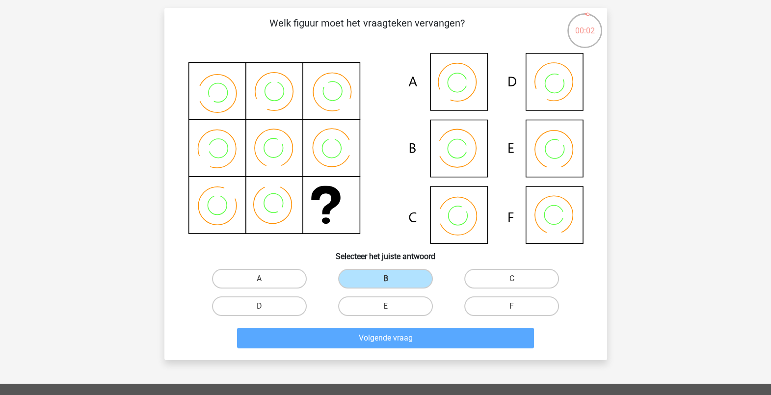
scroll to position [49, 0]
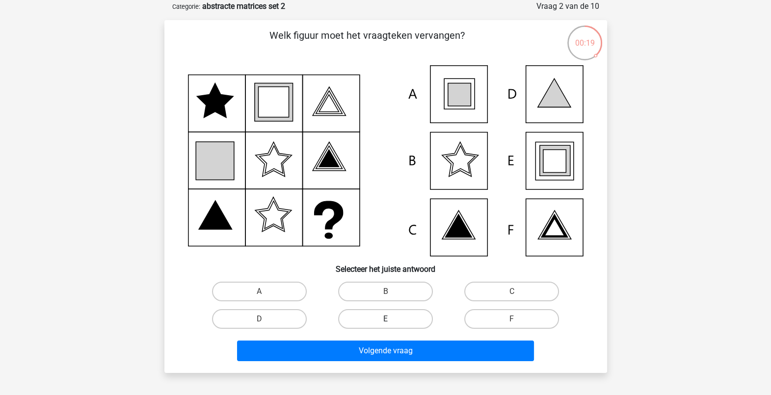
click at [402, 325] on label "E" at bounding box center [385, 319] width 95 height 20
click at [392, 325] on input "E" at bounding box center [388, 322] width 6 height 6
radio input "true"
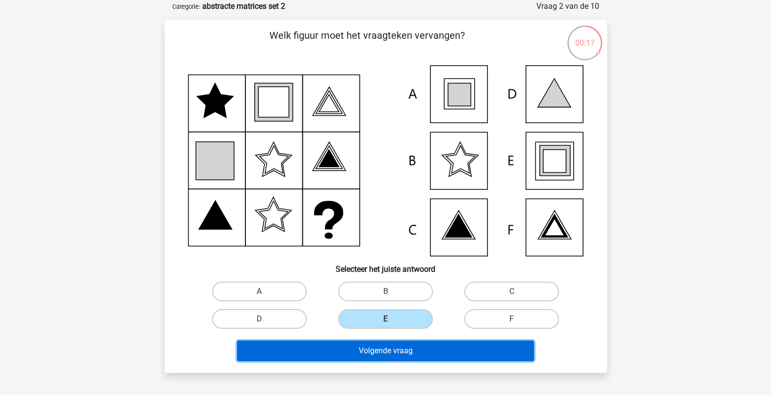
click at [398, 350] on button "Volgende vraag" at bounding box center [385, 351] width 297 height 21
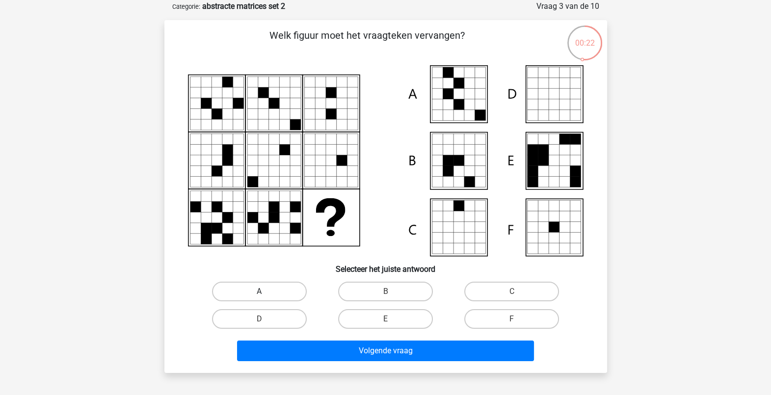
click at [272, 290] on label "A" at bounding box center [259, 292] width 95 height 20
click at [266, 292] on input "A" at bounding box center [262, 295] width 6 height 6
radio input "true"
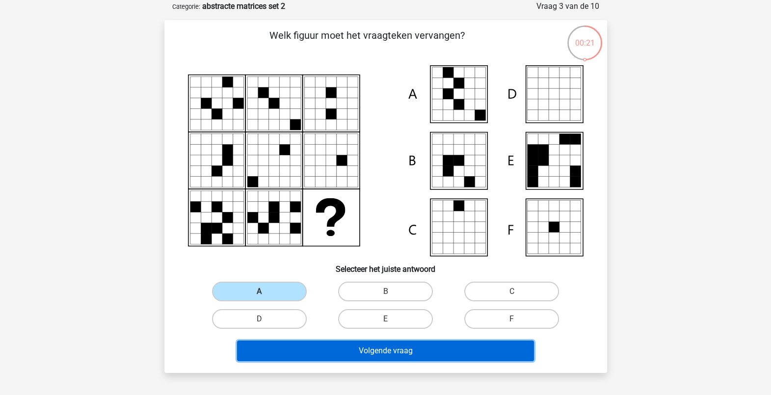
click at [398, 346] on button "Volgende vraag" at bounding box center [385, 351] width 297 height 21
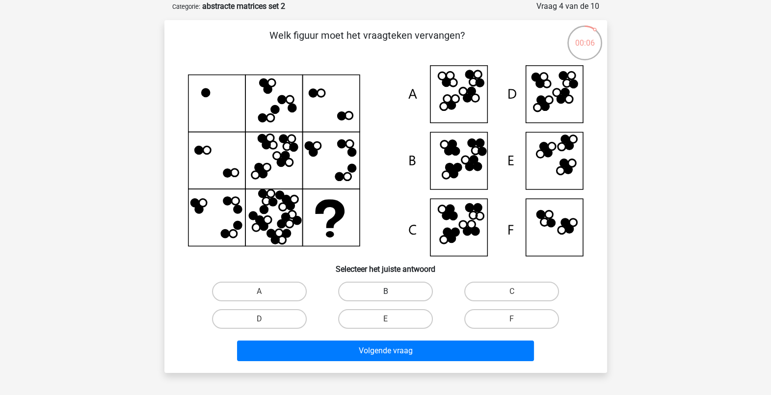
click at [353, 295] on label "B" at bounding box center [385, 292] width 95 height 20
click at [385, 295] on input "B" at bounding box center [388, 295] width 6 height 6
radio input "true"
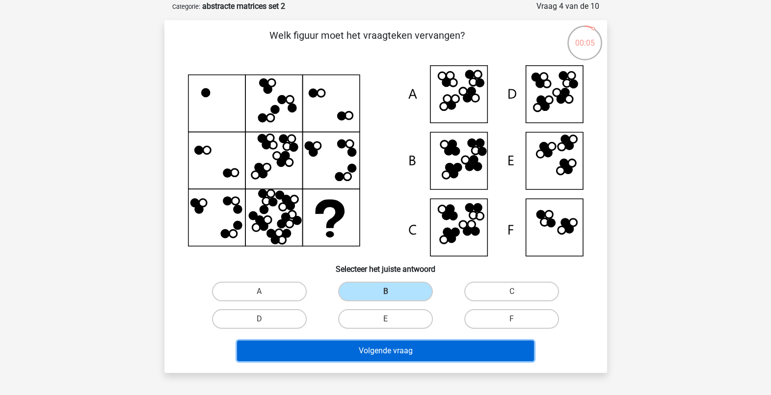
click at [376, 348] on button "Volgende vraag" at bounding box center [385, 351] width 297 height 21
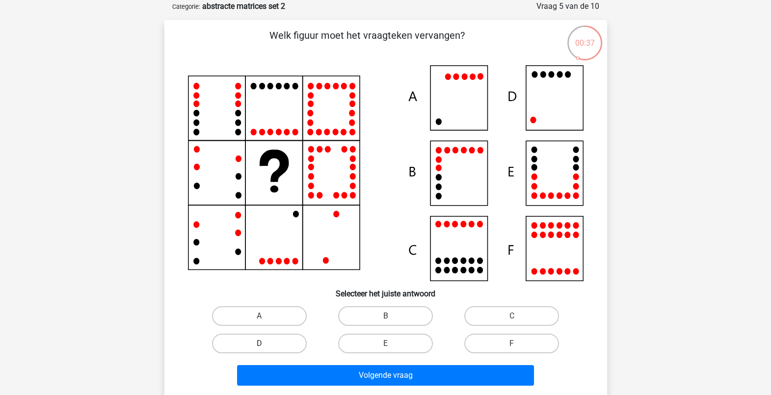
click at [279, 345] on label "D" at bounding box center [259, 344] width 95 height 20
click at [266, 345] on input "D" at bounding box center [262, 347] width 6 height 6
radio input "true"
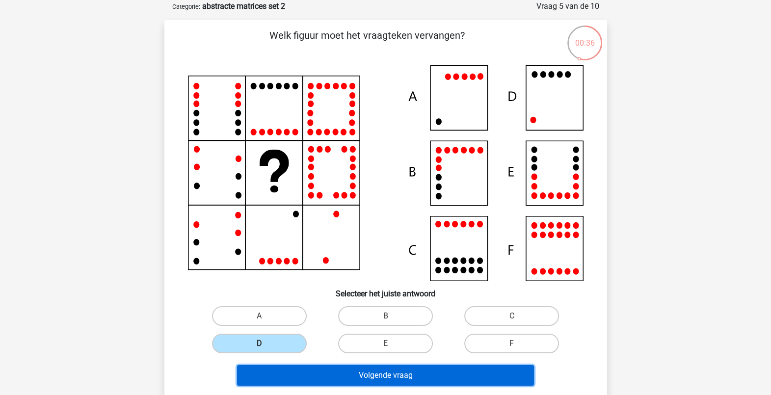
click at [390, 371] on button "Volgende vraag" at bounding box center [385, 375] width 297 height 21
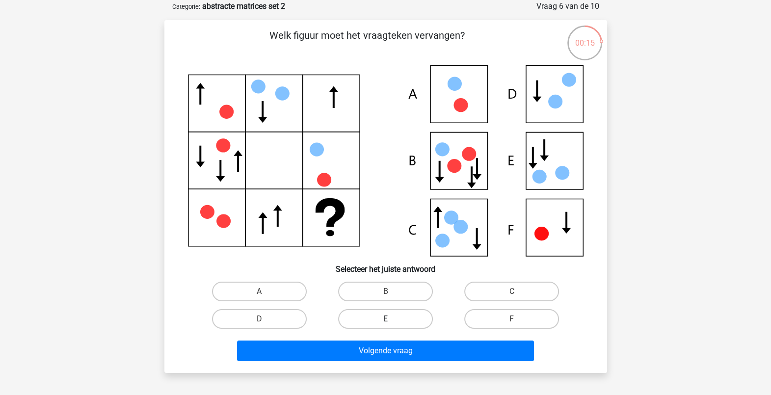
click at [383, 313] on label "E" at bounding box center [385, 319] width 95 height 20
click at [385, 319] on input "E" at bounding box center [388, 322] width 6 height 6
radio input "true"
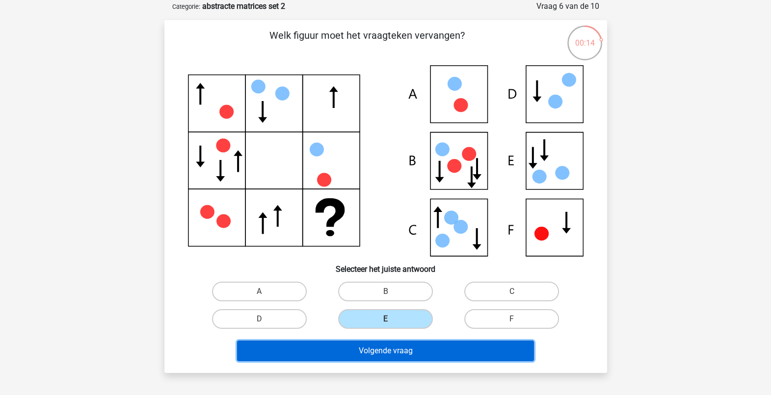
click at [391, 347] on button "Volgende vraag" at bounding box center [385, 351] width 297 height 21
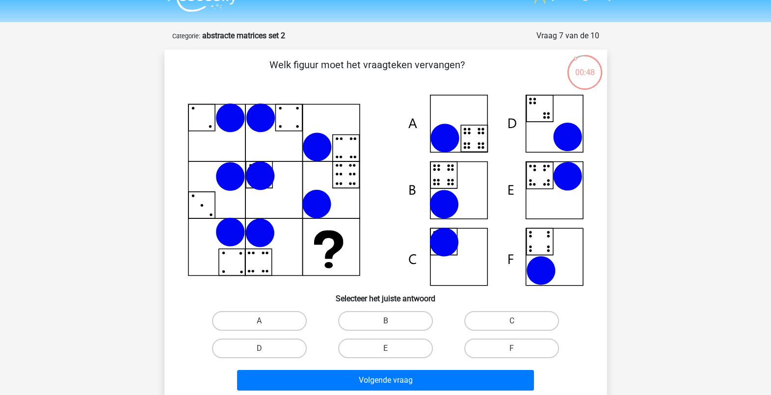
scroll to position [0, 0]
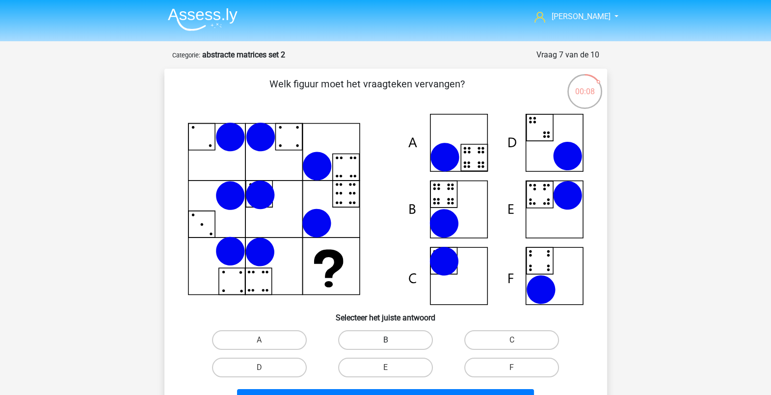
click at [365, 340] on label "B" at bounding box center [385, 340] width 95 height 20
click at [385, 340] on input "B" at bounding box center [388, 343] width 6 height 6
radio input "true"
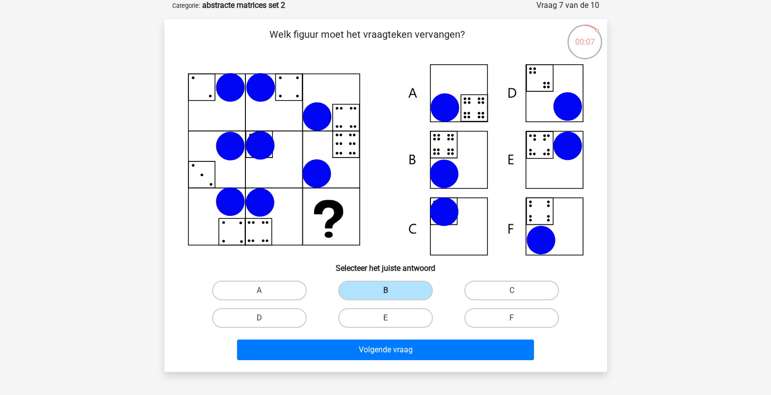
scroll to position [61, 0]
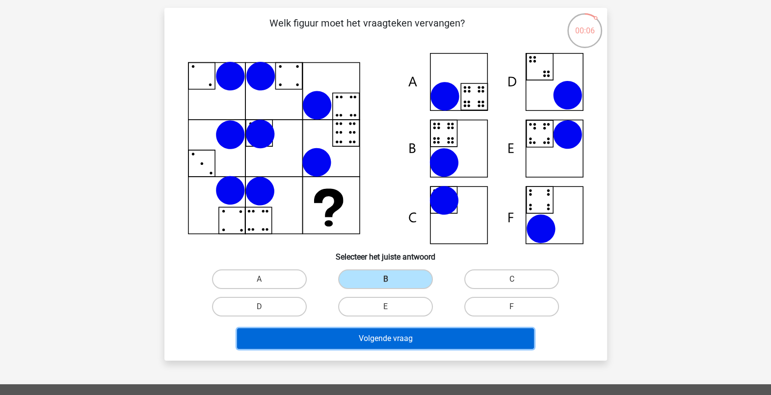
click at [420, 342] on button "Volgende vraag" at bounding box center [385, 338] width 297 height 21
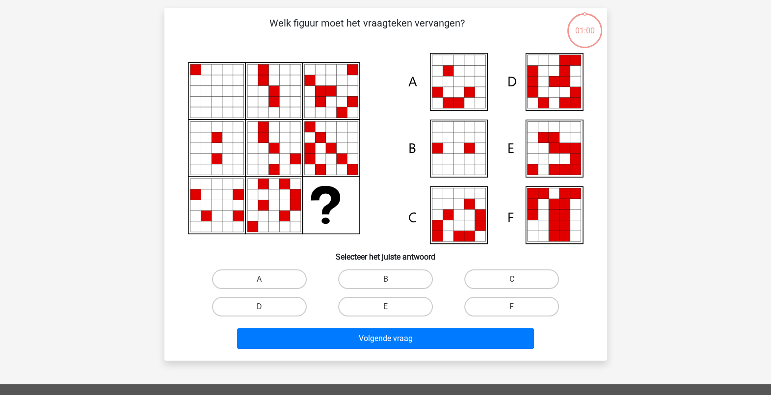
scroll to position [49, 0]
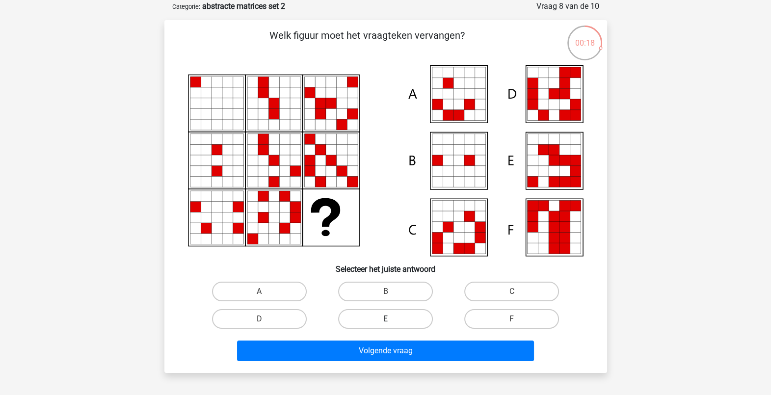
click at [395, 323] on label "E" at bounding box center [385, 319] width 95 height 20
click at [392, 323] on input "E" at bounding box center [388, 322] width 6 height 6
radio input "true"
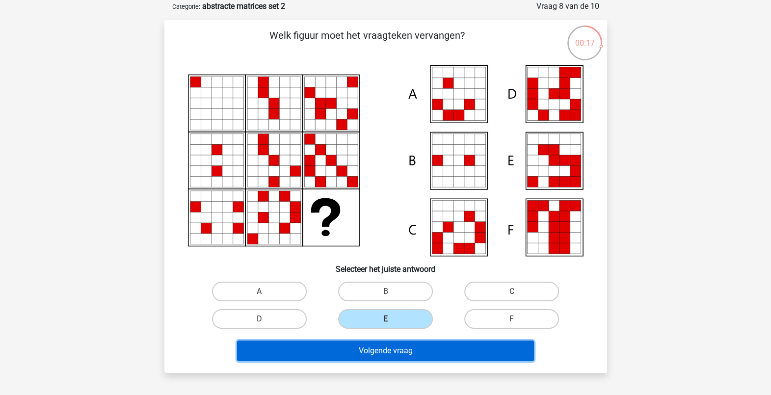
click at [398, 354] on button "Volgende vraag" at bounding box center [385, 351] width 297 height 21
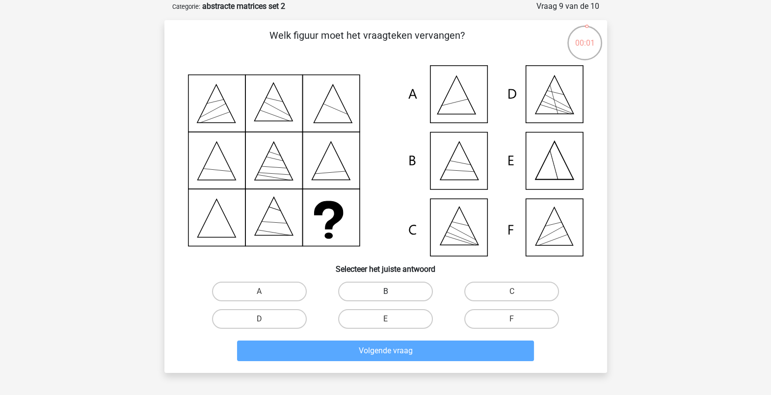
click at [364, 285] on label "B" at bounding box center [385, 292] width 95 height 20
click at [385, 292] on input "B" at bounding box center [388, 295] width 6 height 6
radio input "true"
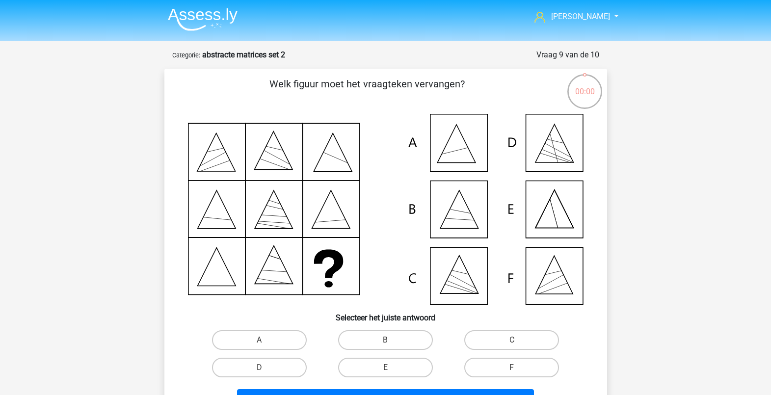
scroll to position [49, 0]
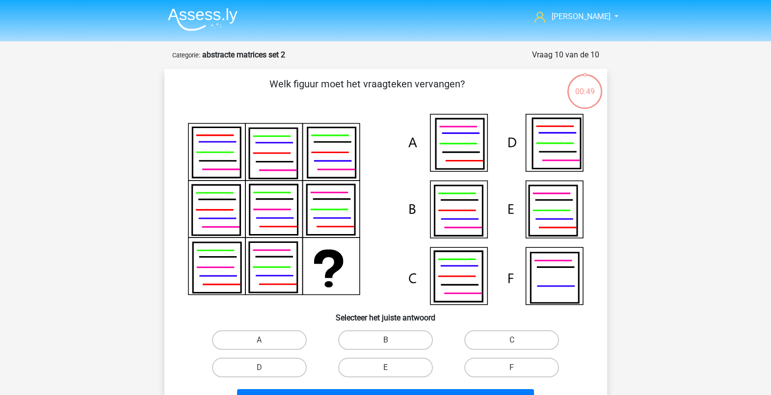
click at [385, 354] on div "E" at bounding box center [385, 367] width 126 height 27
click at [390, 337] on label "B" at bounding box center [385, 340] width 95 height 20
click at [390, 340] on input "B" at bounding box center [388, 343] width 6 height 6
radio input "true"
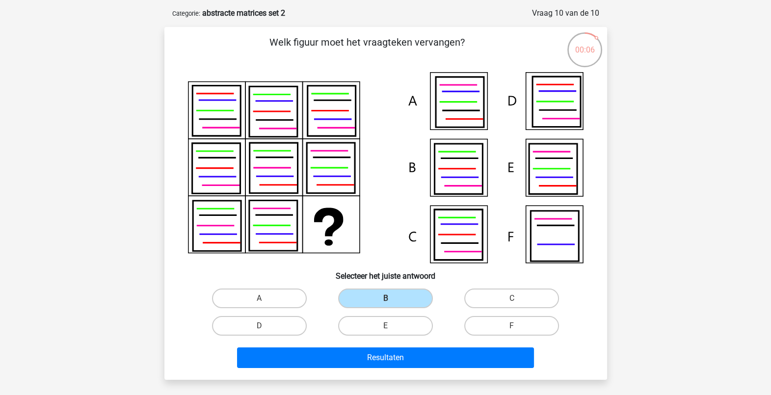
scroll to position [61, 0]
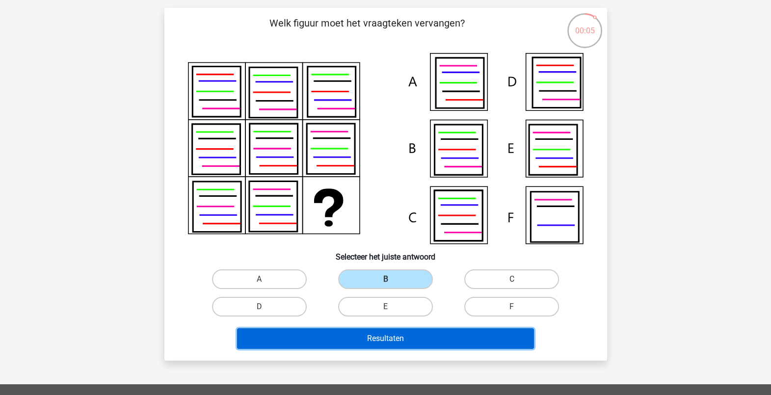
click at [424, 334] on button "Resultaten" at bounding box center [385, 338] width 297 height 21
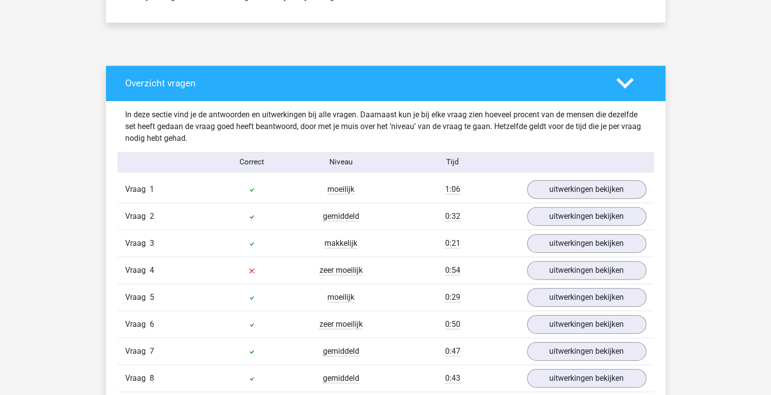
scroll to position [552, 0]
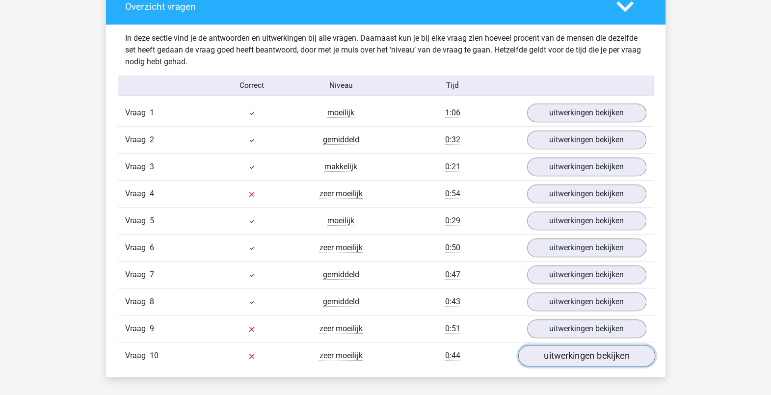
click at [557, 353] on link "uitwerkingen bekijken" at bounding box center [586, 356] width 137 height 22
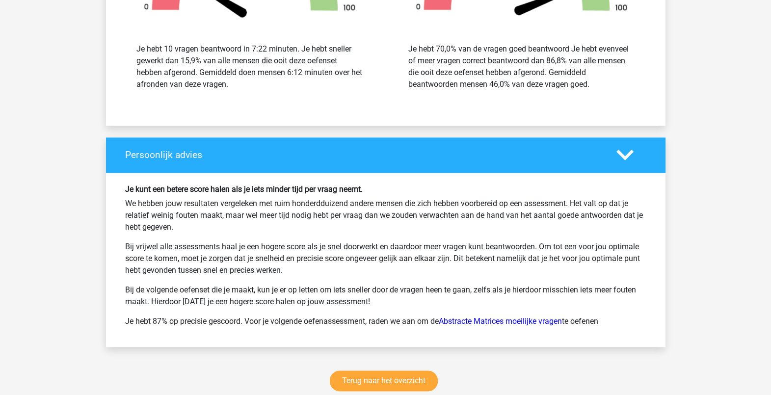
scroll to position [1656, 0]
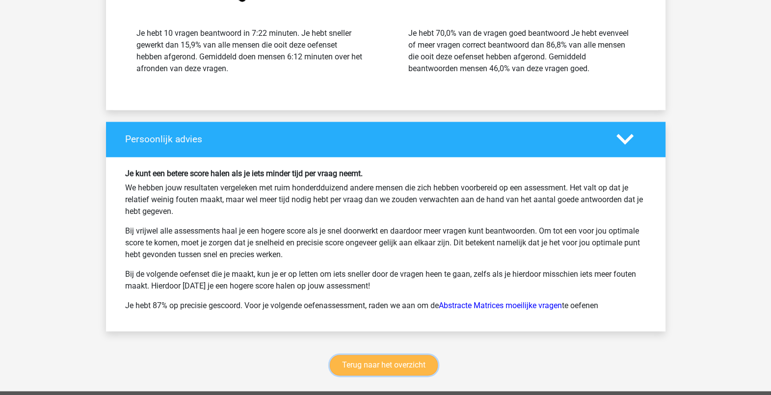
click at [417, 361] on link "Terug naar het overzicht" at bounding box center [384, 365] width 108 height 21
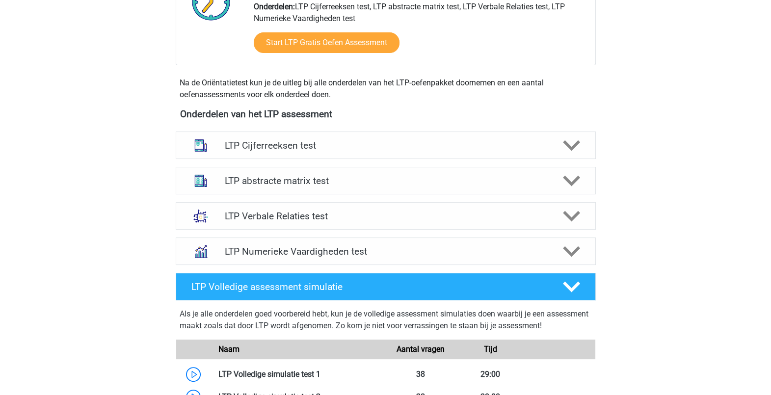
scroll to position [307, 0]
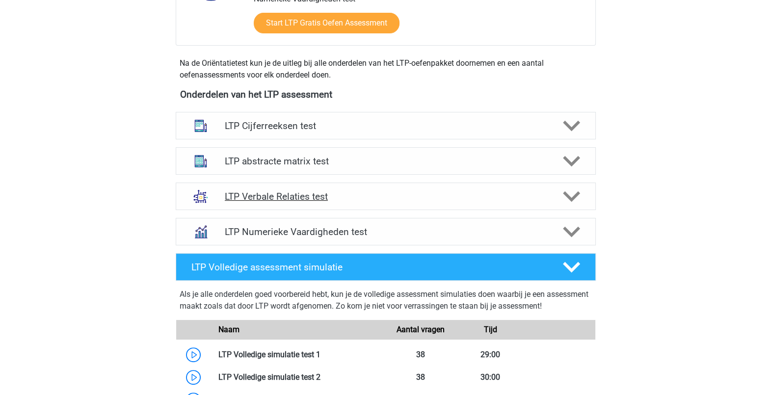
click at [572, 196] on icon at bounding box center [571, 196] width 17 height 17
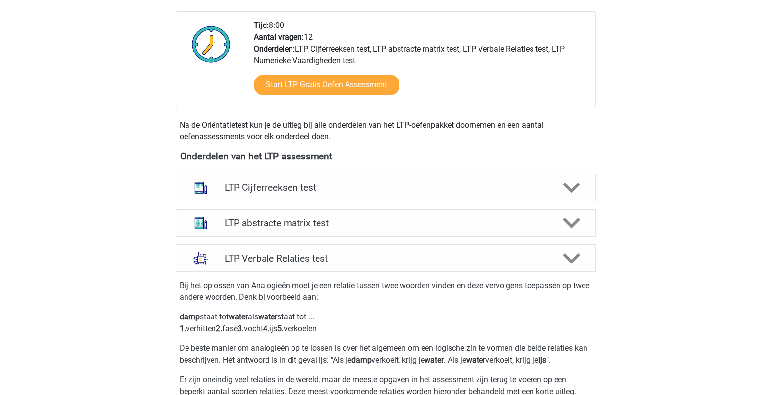
scroll to position [0, 0]
